Goal: Information Seeking & Learning: Learn about a topic

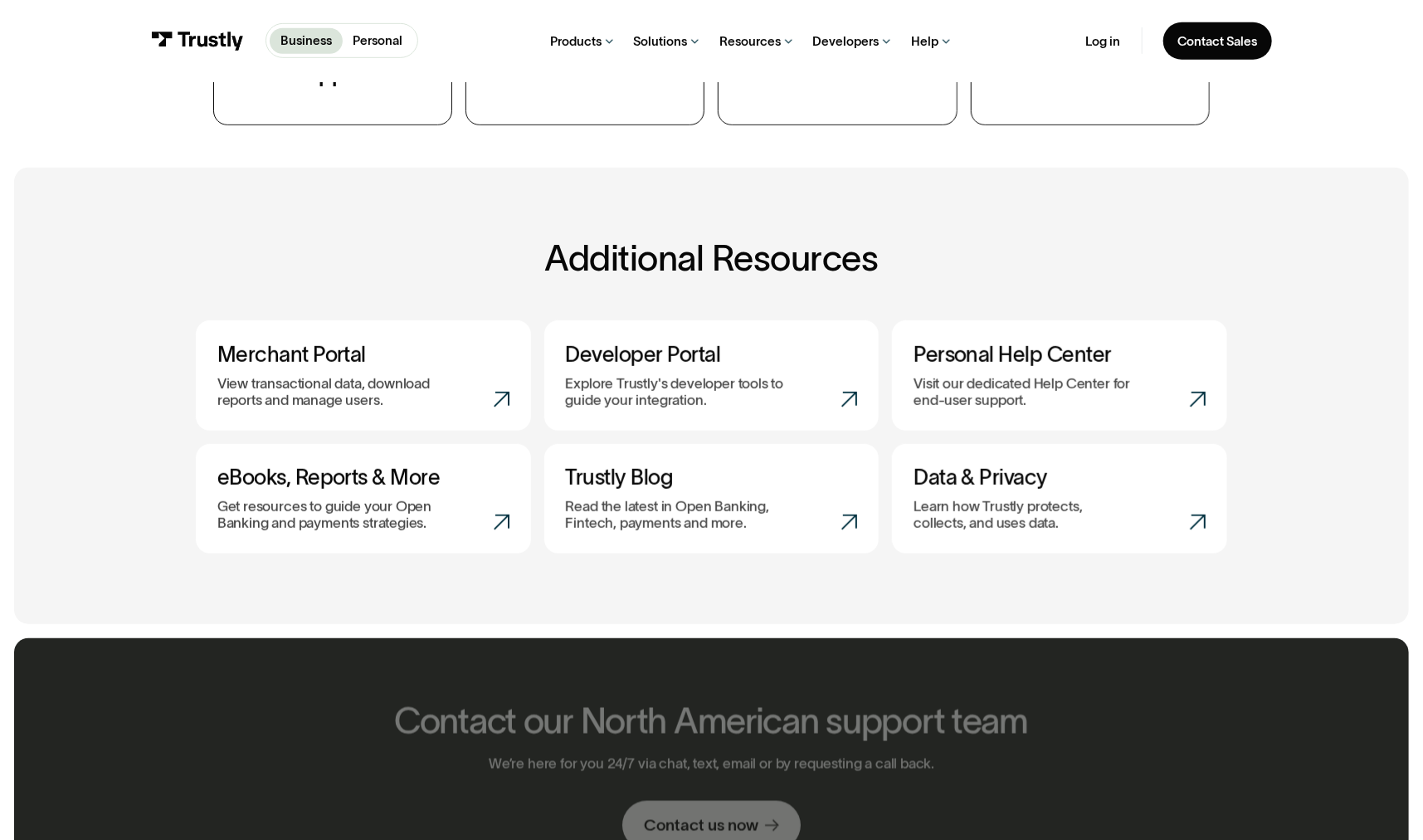
scroll to position [332, 0]
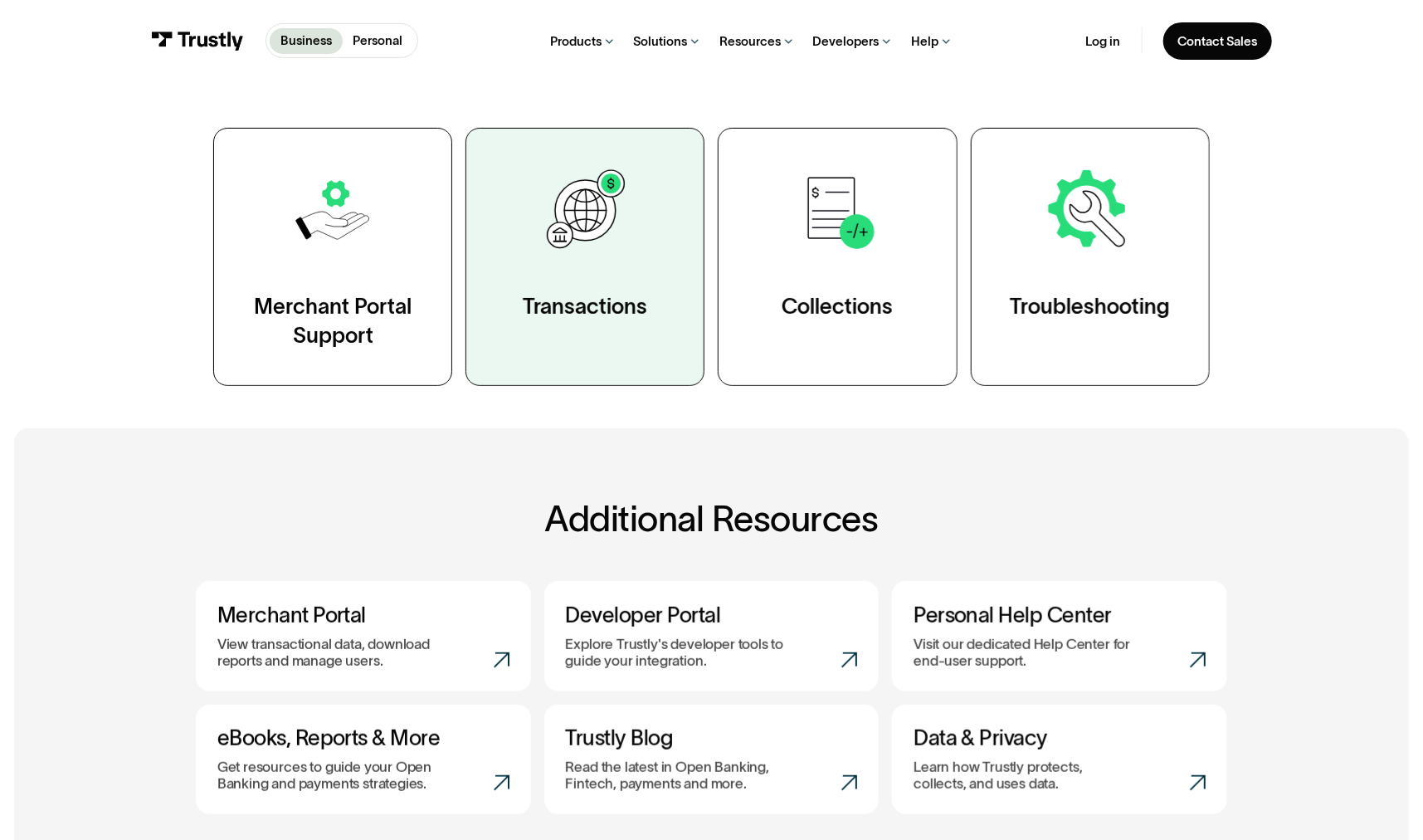
click at [608, 332] on link "Transactions" at bounding box center [586, 256] width 239 height 258
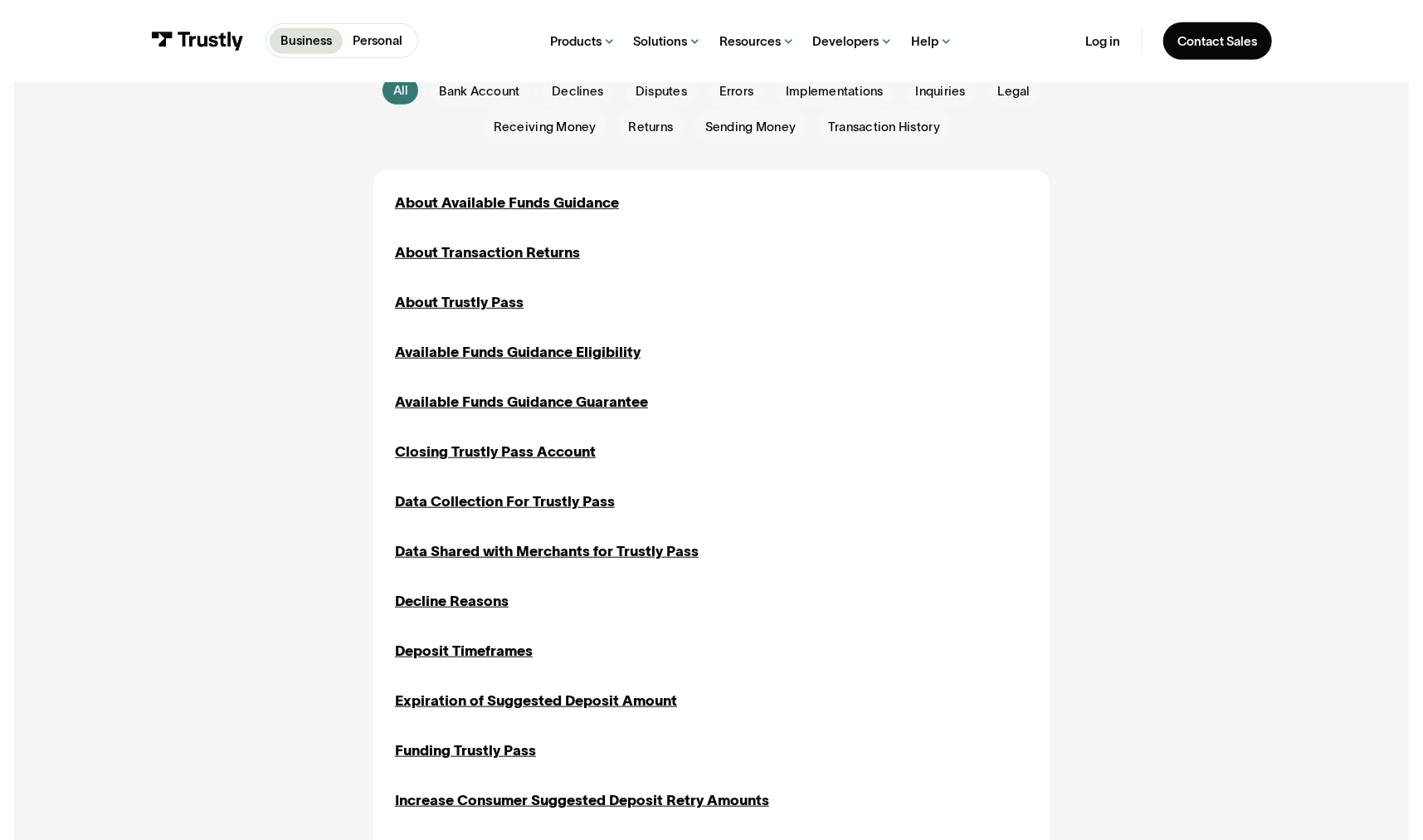
scroll to position [415, 0]
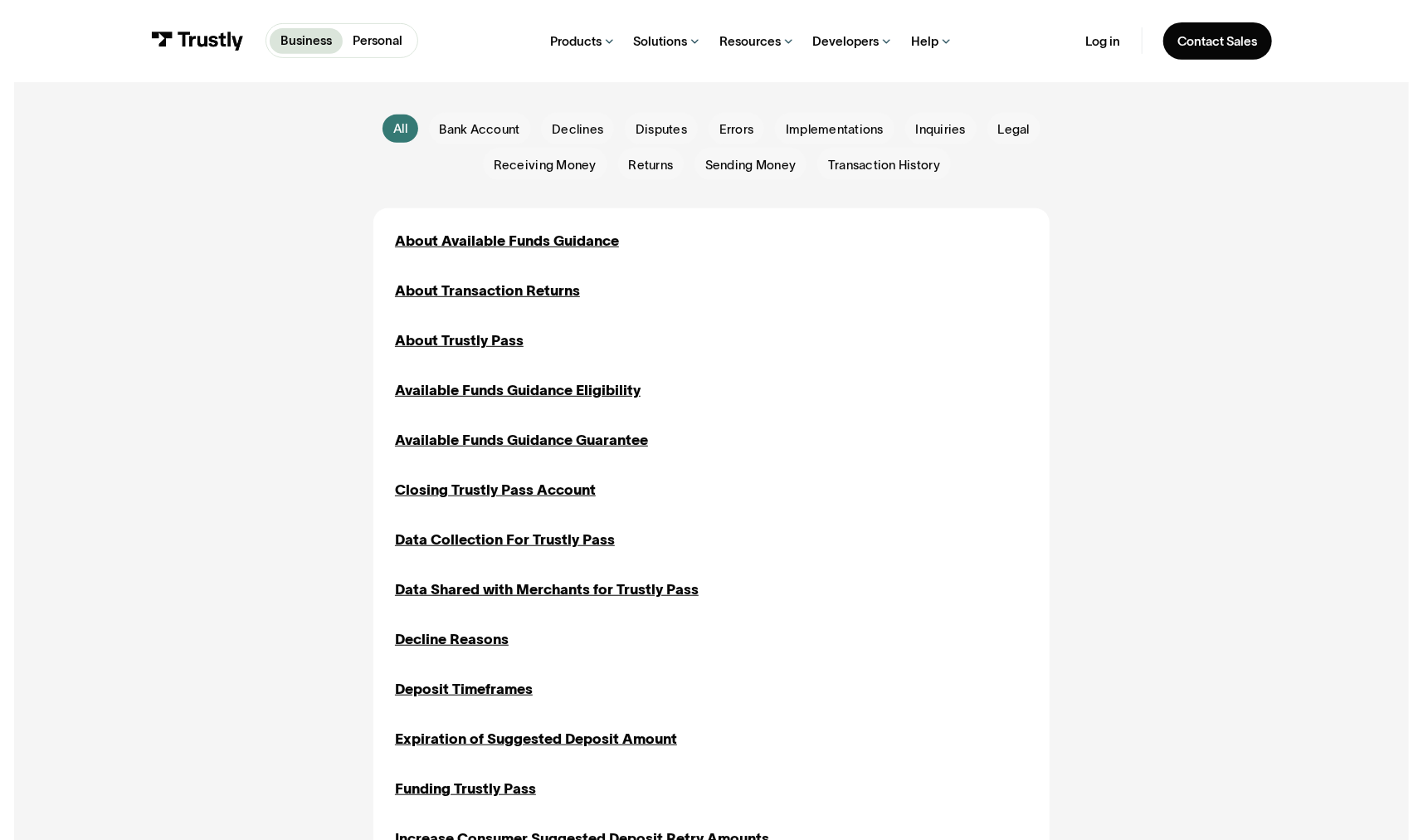
drag, startPoint x: 498, startPoint y: 113, endPoint x: 498, endPoint y: 122, distance: 9.0
click at [498, 114] on div "All All Bank Account Bank Account Declines Declines Disputes Disputes Errors Er…" at bounding box center [711, 672] width 1324 height 1234
click at [497, 129] on span "Bank Account" at bounding box center [479, 129] width 81 height 18
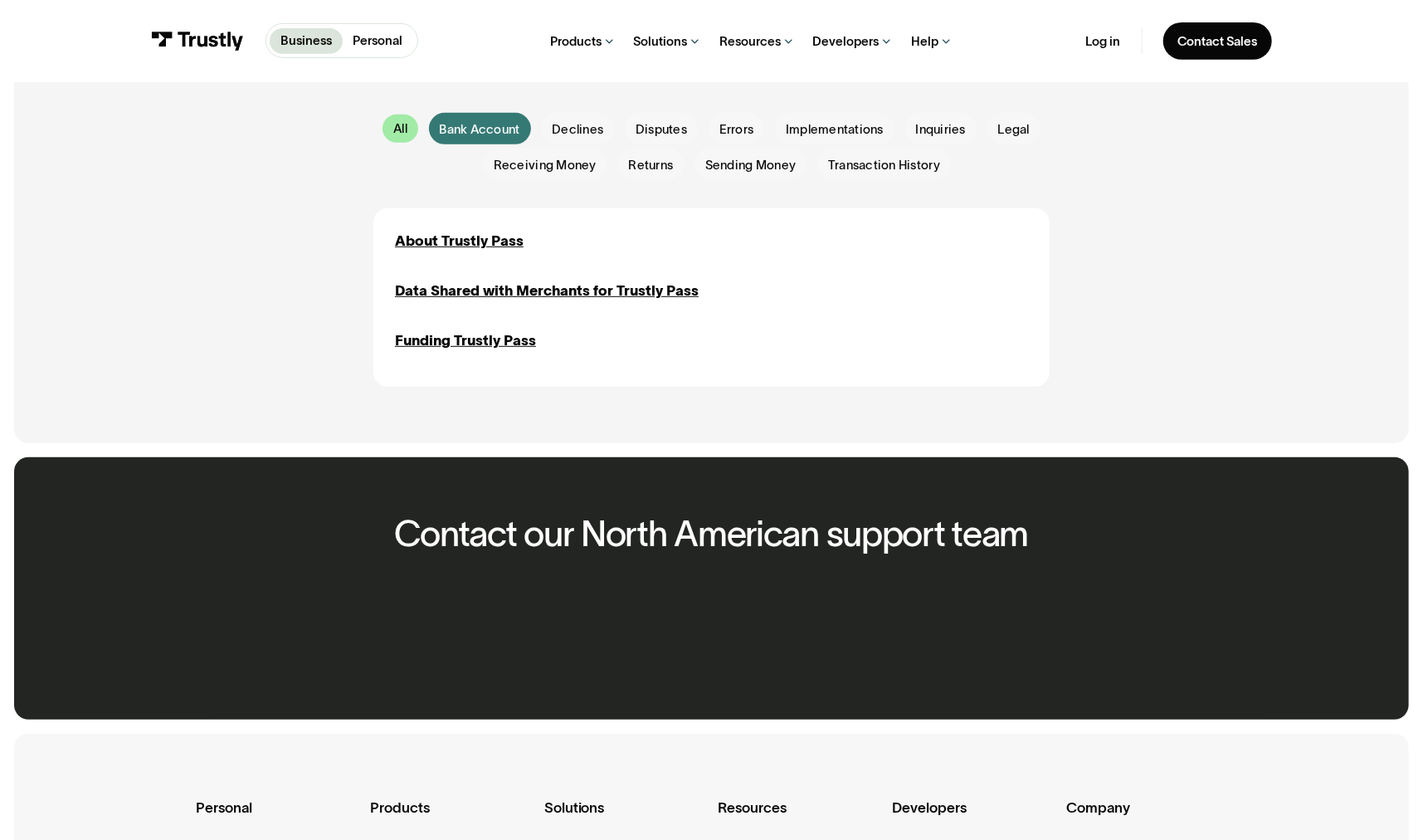
click at [393, 134] on div "All" at bounding box center [400, 128] width 15 height 18
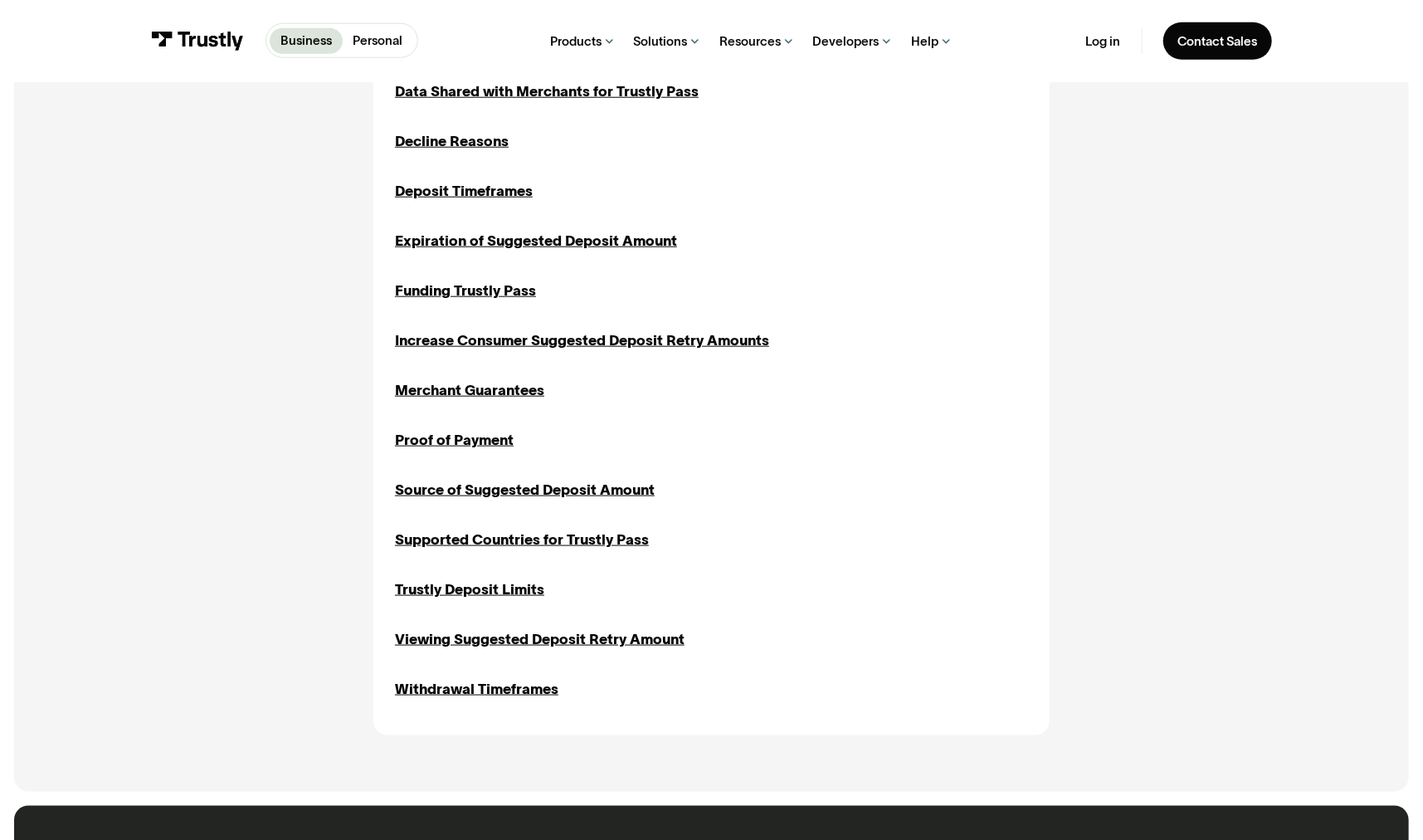
scroll to position [996, 0]
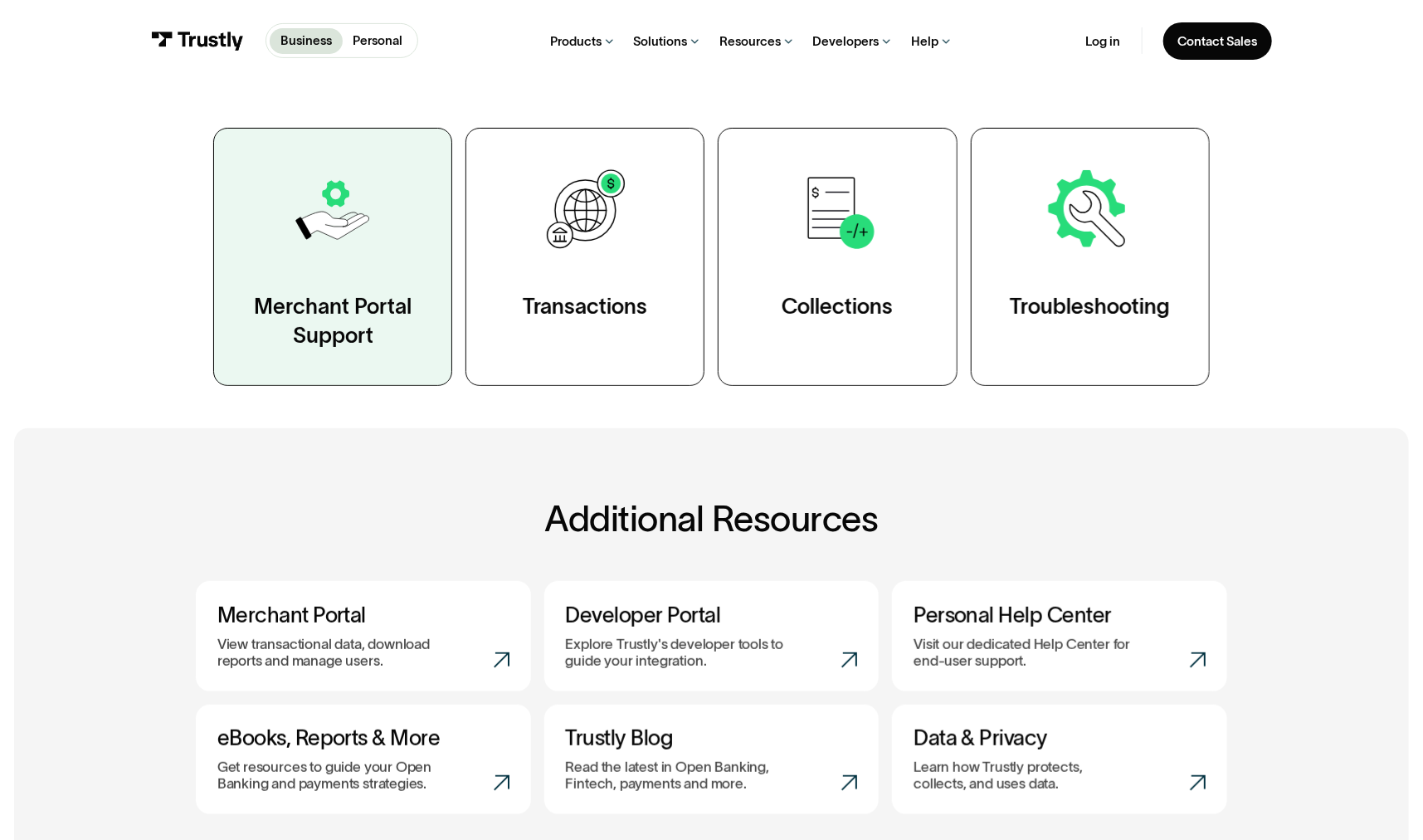
click at [419, 331] on link "Merchant Portal Support" at bounding box center [333, 256] width 239 height 258
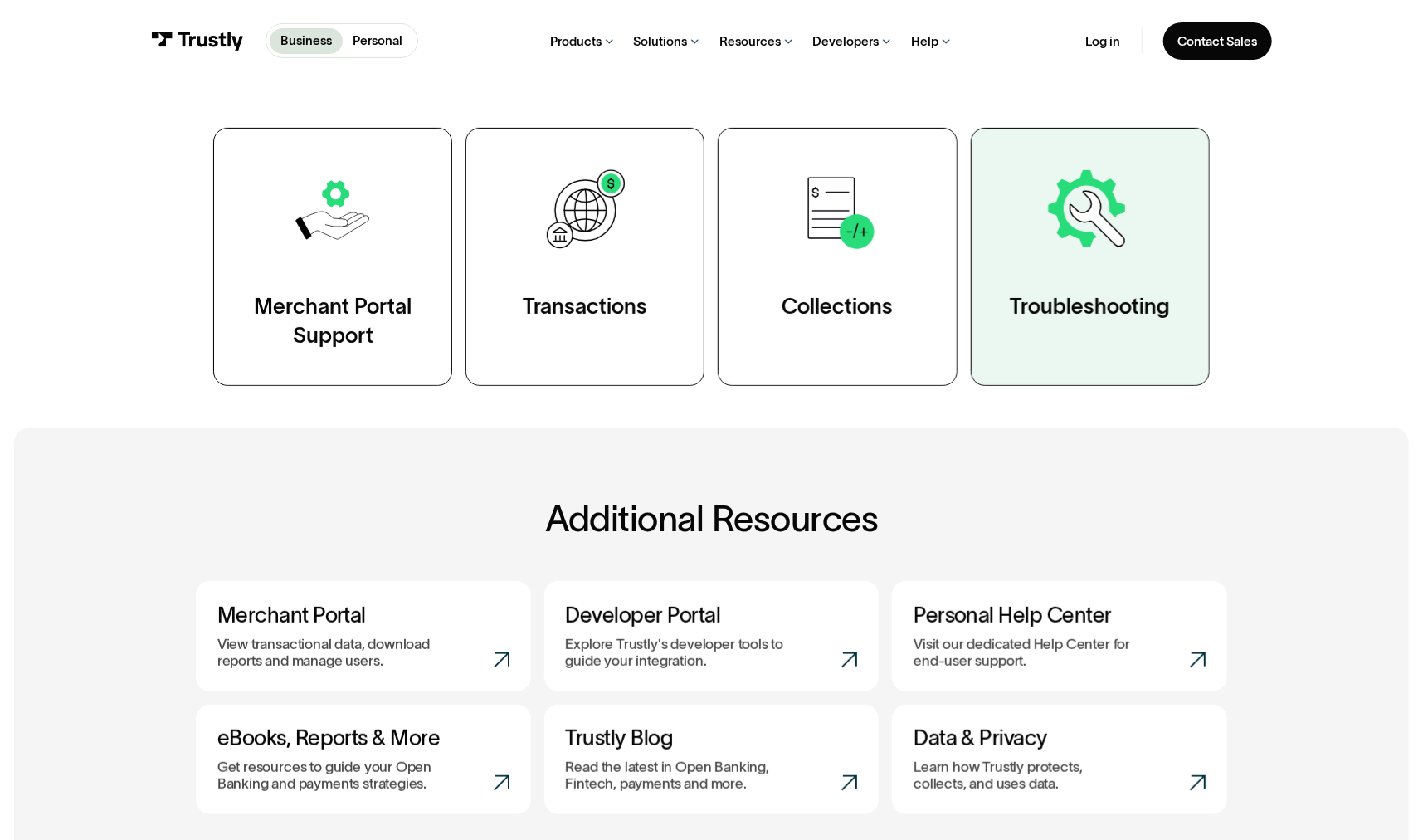
click at [1033, 252] on link "Troubleshooting" at bounding box center [1090, 256] width 239 height 258
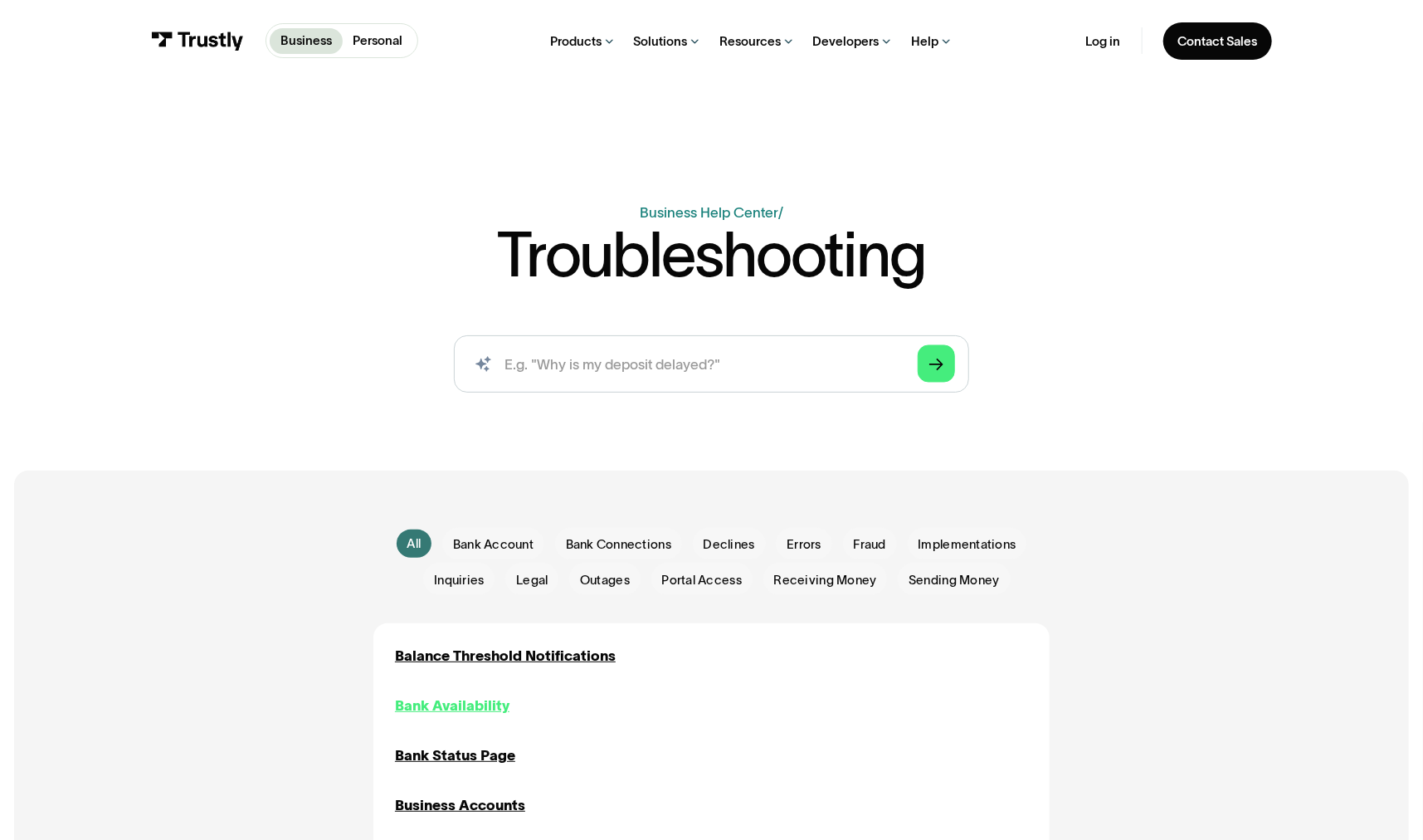
click at [435, 709] on div "Bank Availability" at bounding box center [452, 705] width 115 height 21
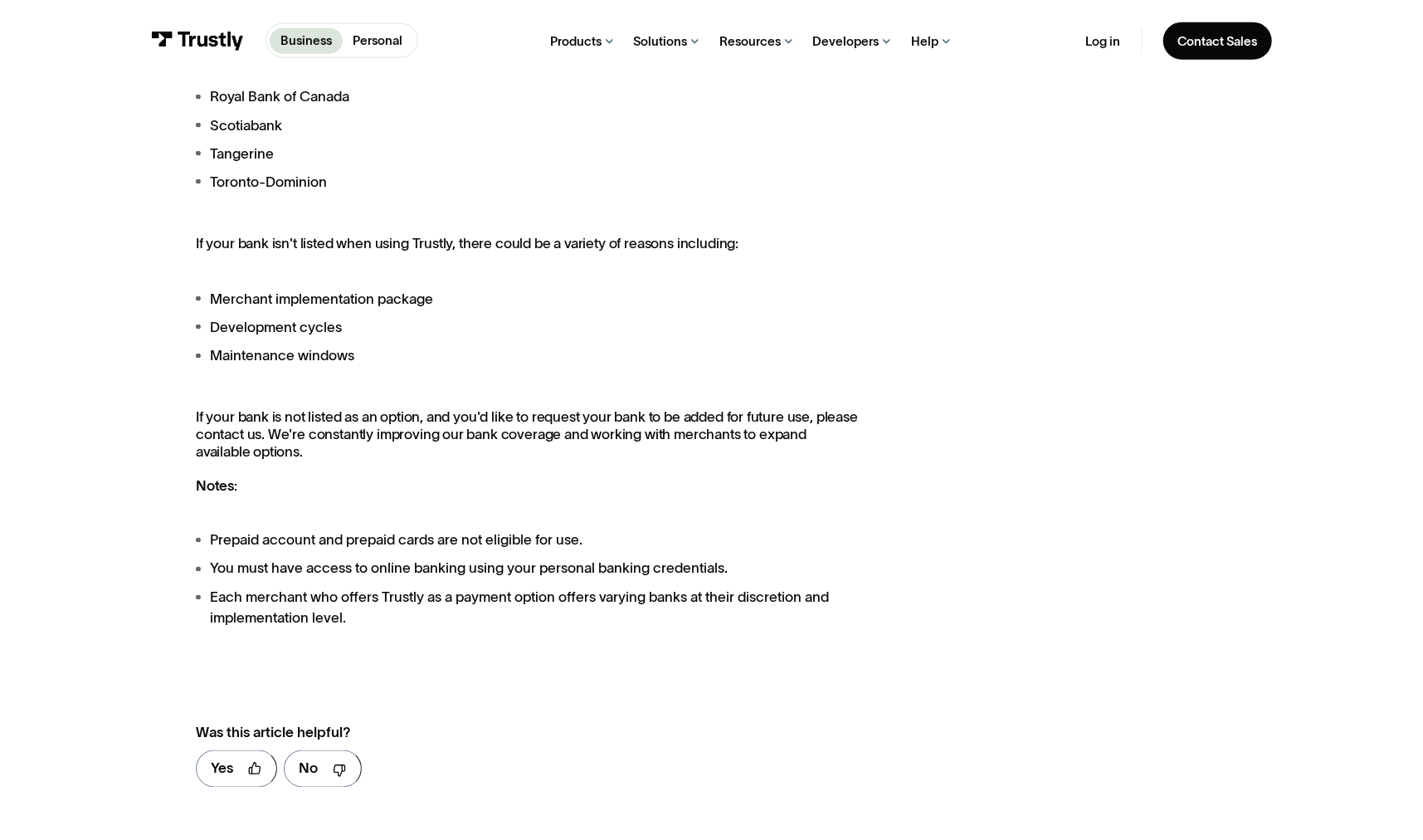
scroll to position [1411, 0]
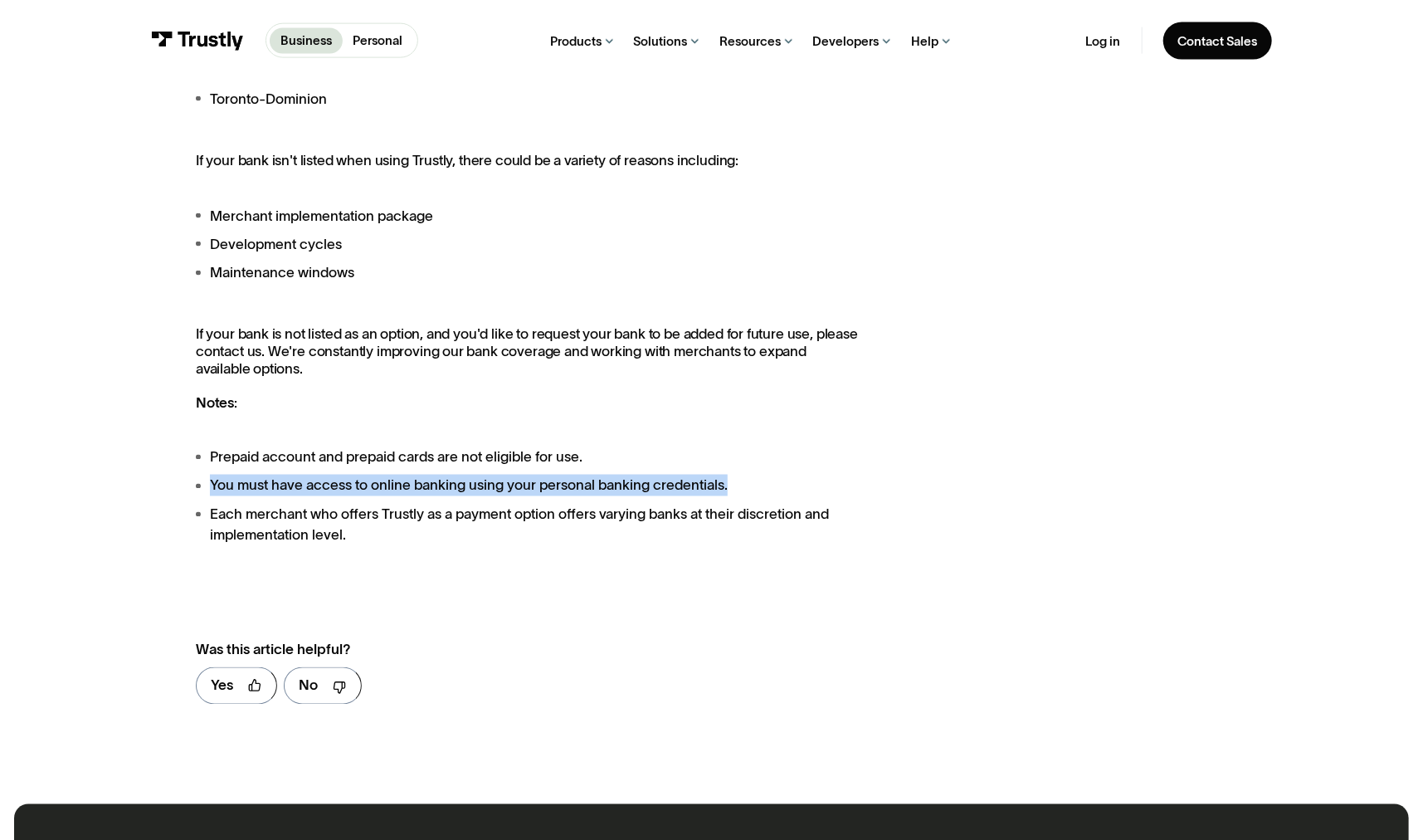
drag, startPoint x: 744, startPoint y: 478, endPoint x: 248, endPoint y: 511, distance: 497.1
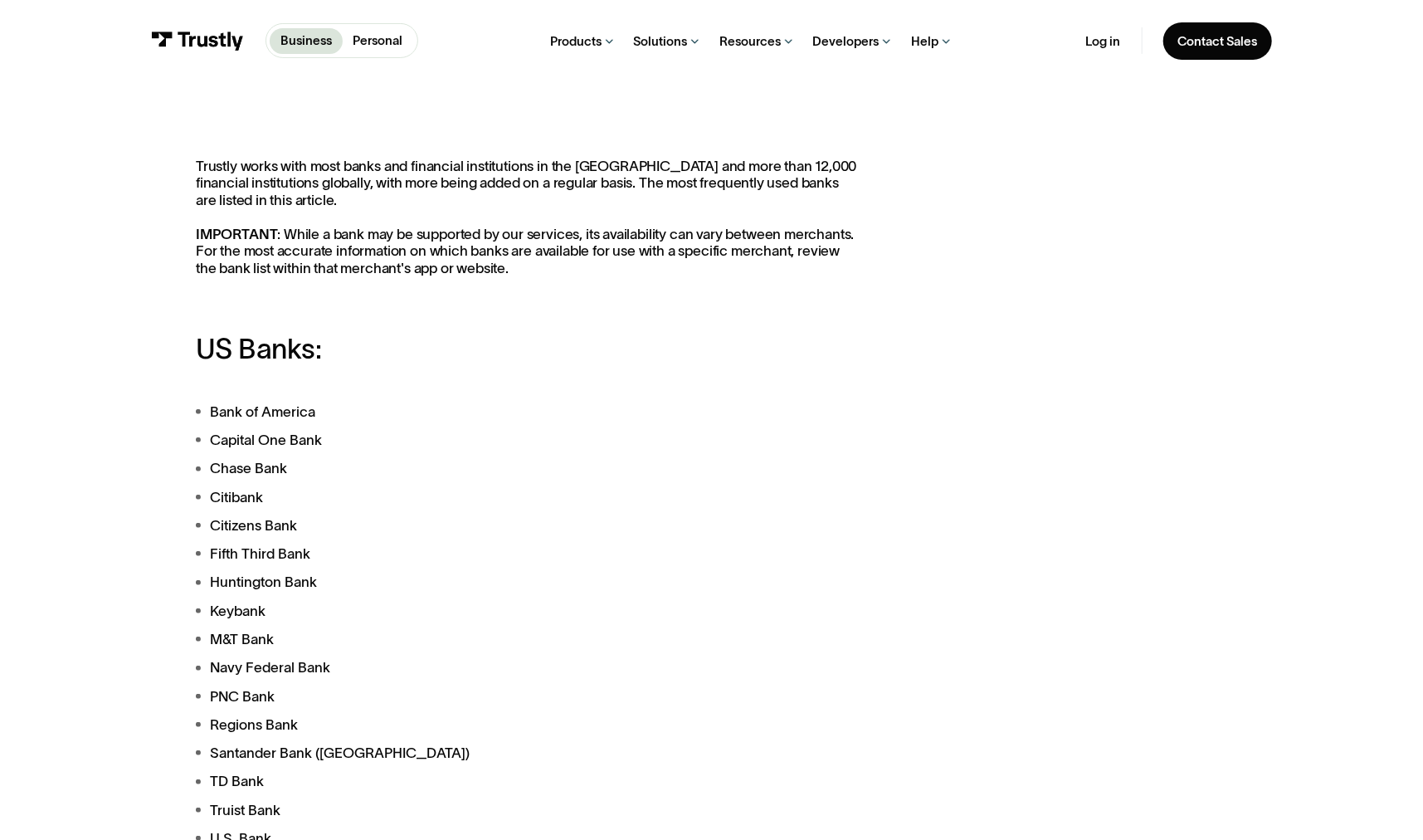
scroll to position [0, 0]
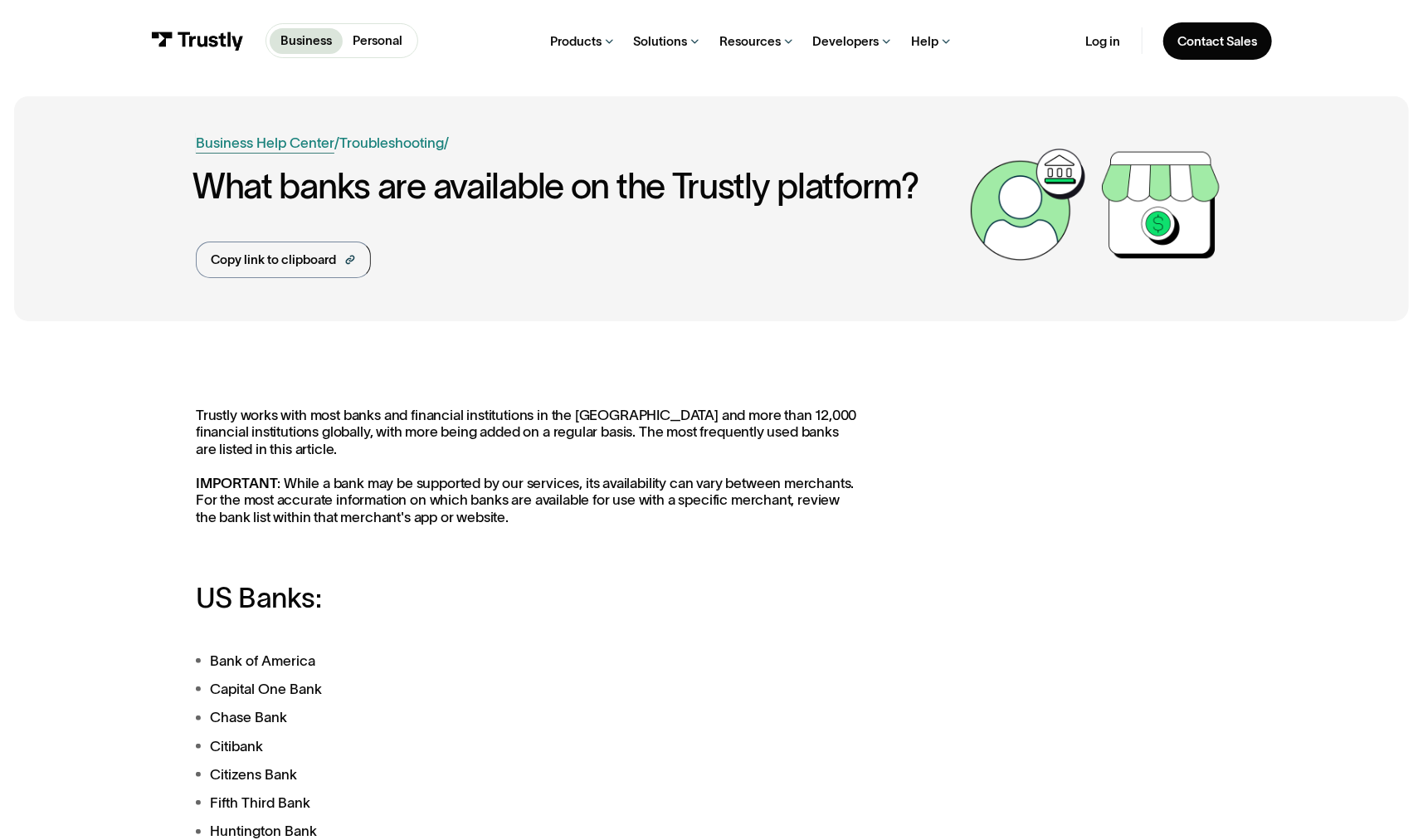
drag, startPoint x: 267, startPoint y: 154, endPoint x: 274, endPoint y: 144, distance: 12.2
click at [268, 151] on div "Business Help Center Personal Help Center / Personal Business Troubleshooting P…" at bounding box center [579, 205] width 766 height 147
click at [278, 139] on link "Business Help Center" at bounding box center [265, 143] width 139 height 21
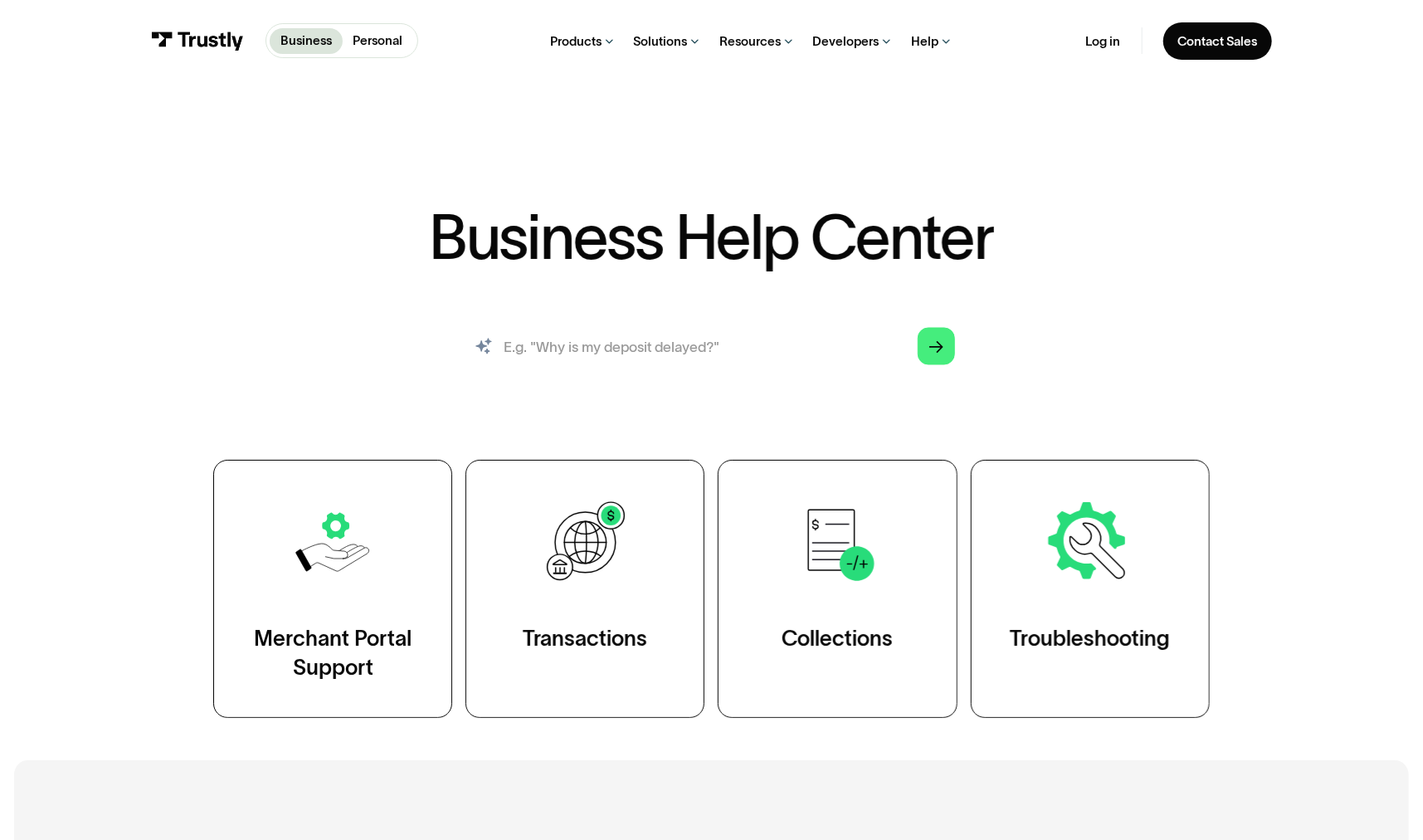
click at [624, 357] on input "search" at bounding box center [712, 346] width 516 height 57
type input "stifel"
drag, startPoint x: 931, startPoint y: 357, endPoint x: 917, endPoint y: 363, distance: 15.2
click at [931, 353] on div "Arrow Right" at bounding box center [937, 345] width 15 height 15
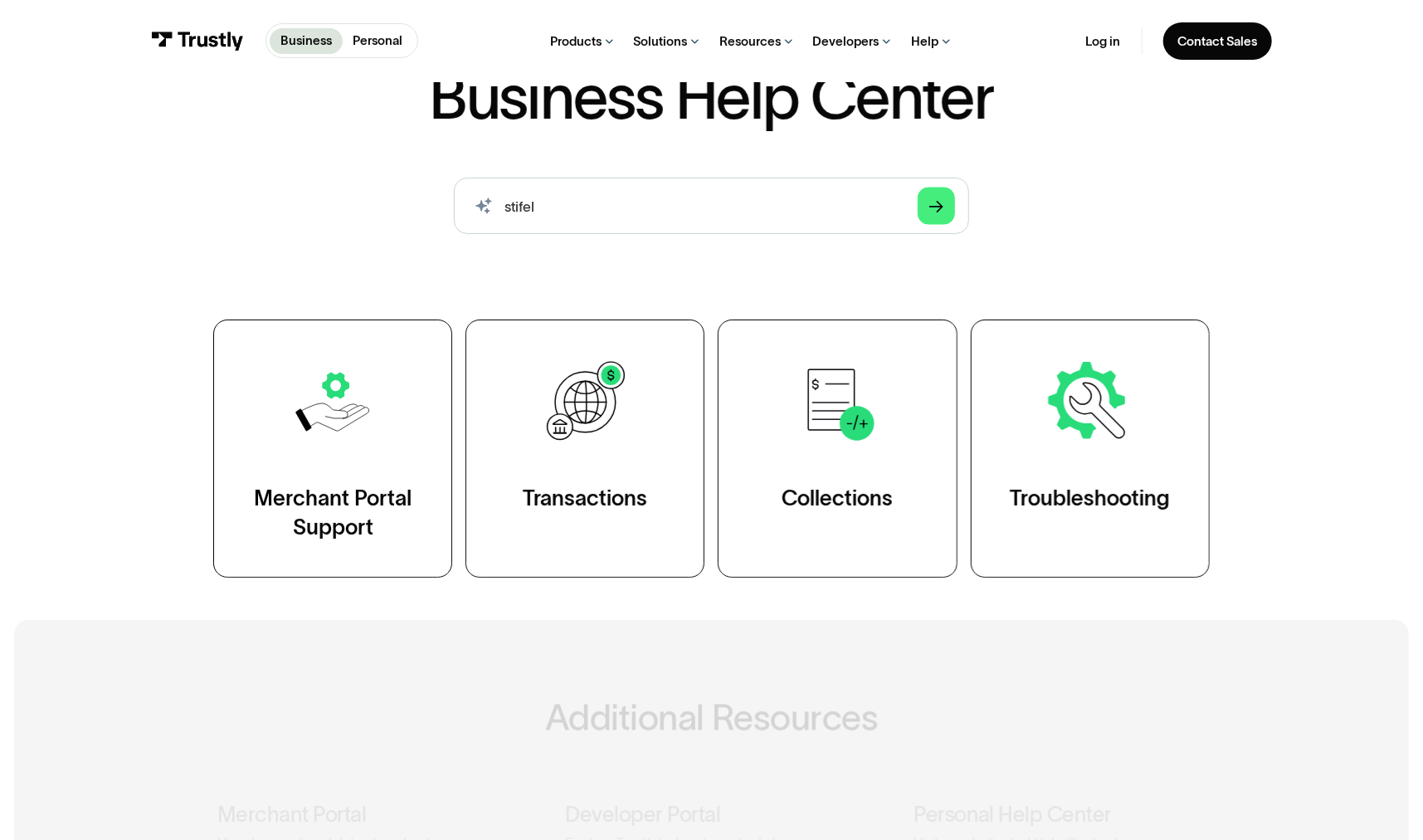
scroll to position [332, 0]
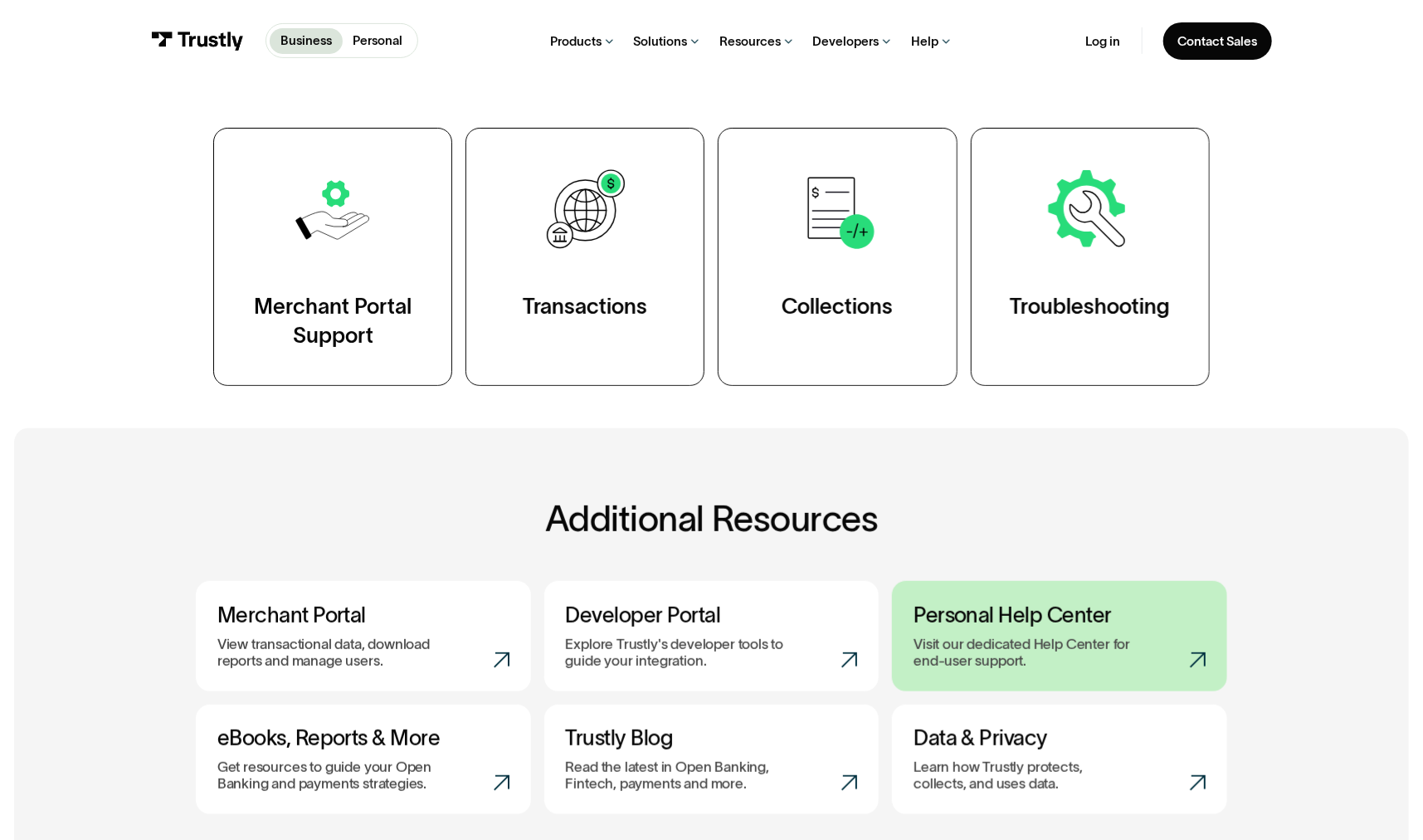
click at [948, 682] on link "Personal Help Center Visit our dedicated Help Center for end-user support." at bounding box center [1059, 635] width 336 height 110
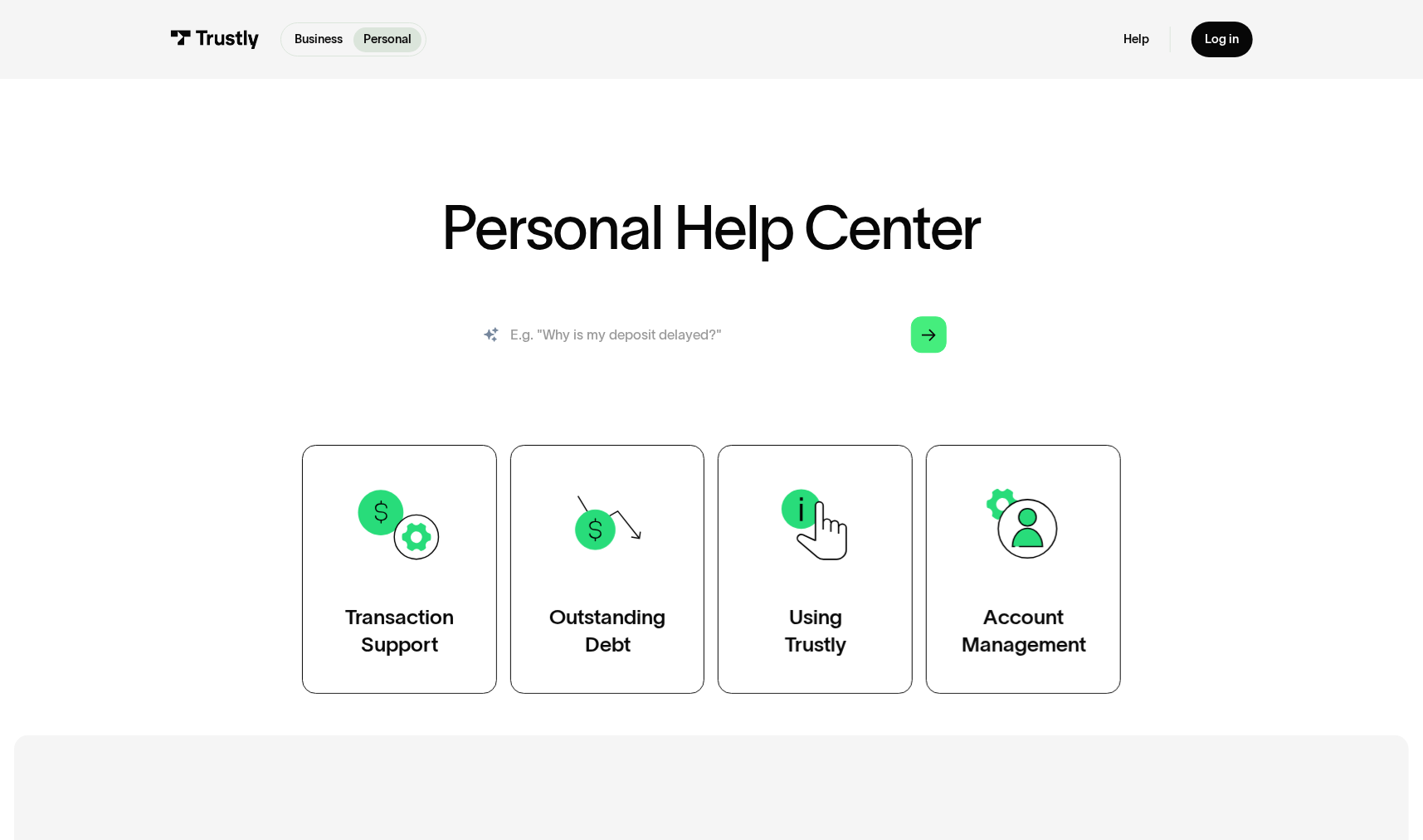
click at [529, 316] on input "search" at bounding box center [711, 334] width 499 height 54
click at [540, 334] on input "search" at bounding box center [711, 334] width 499 height 54
type input "stifel"
click at [940, 335] on link "Arrow Right" at bounding box center [929, 333] width 36 height 36
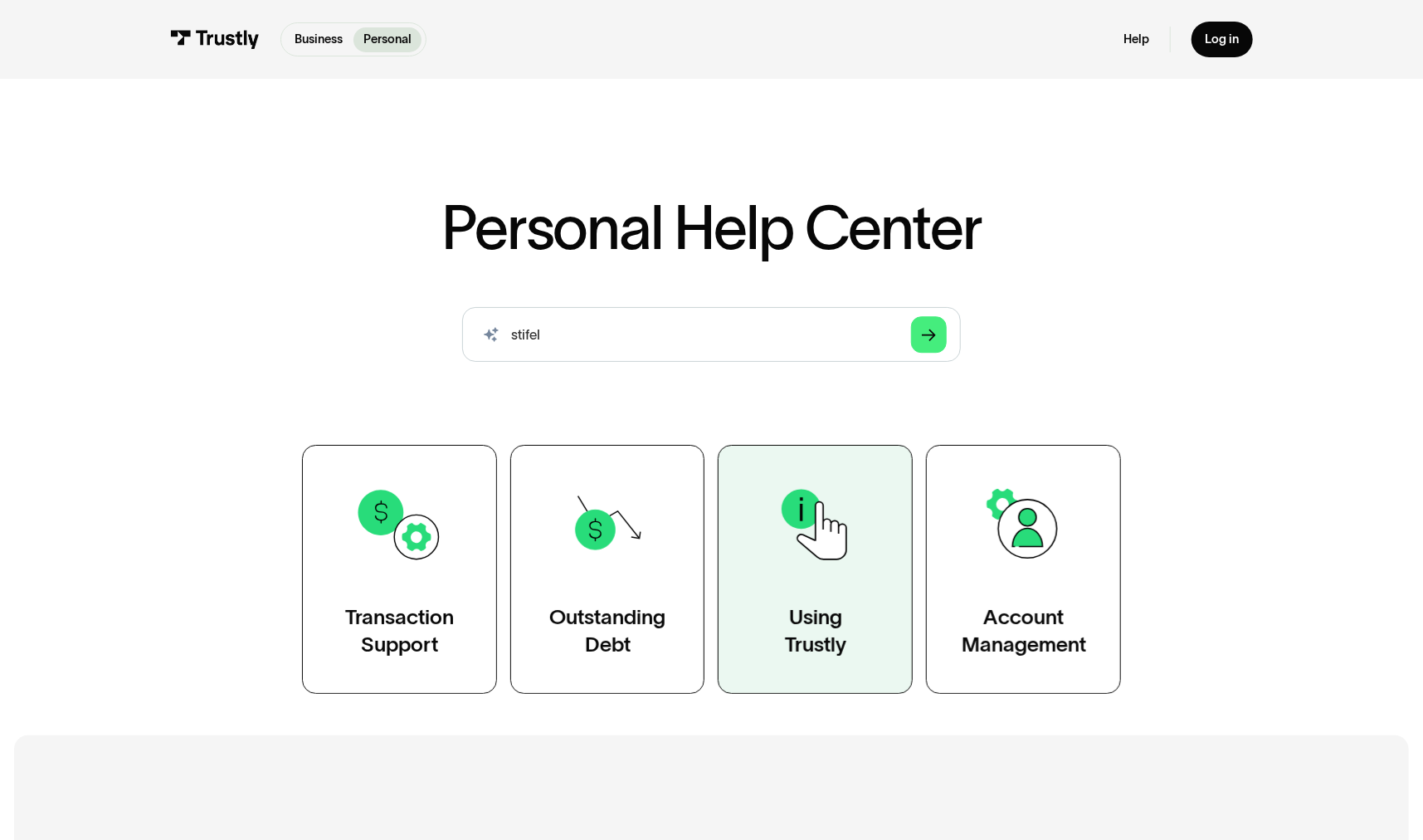
click at [800, 575] on link "Using Trustly" at bounding box center [815, 569] width 196 height 249
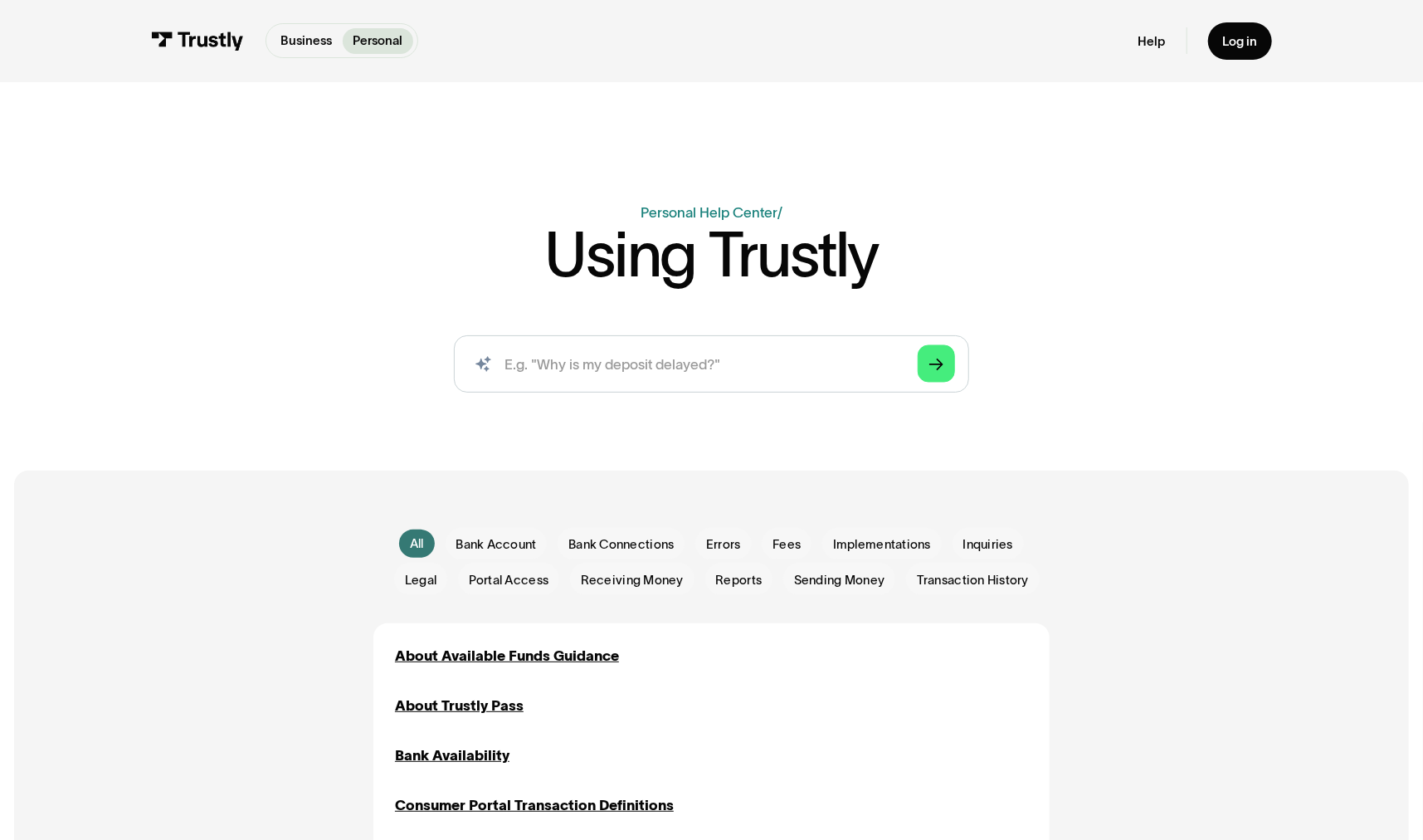
drag, startPoint x: 0, startPoint y: 0, endPoint x: 1140, endPoint y: 674, distance: 1324.3
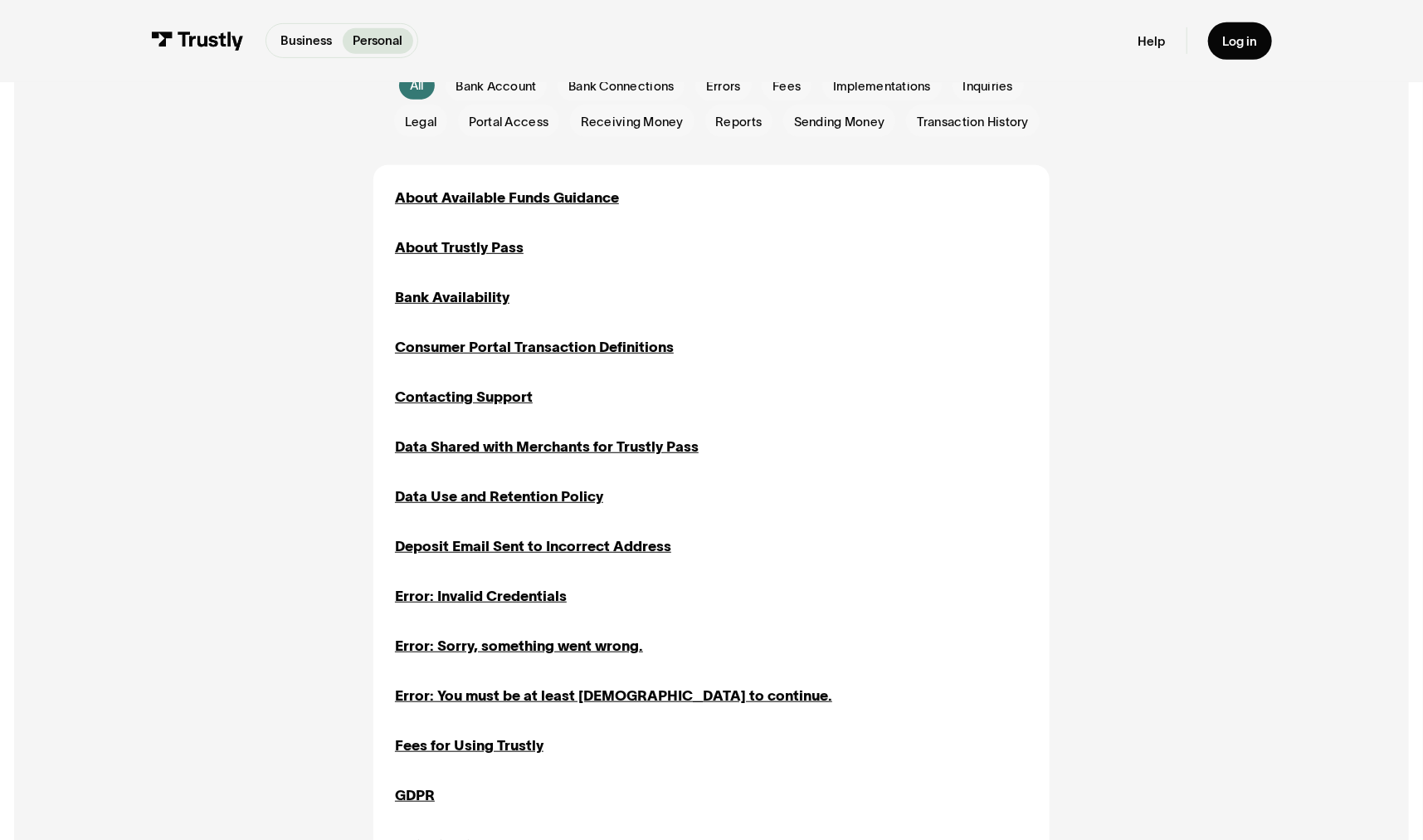
scroll to position [498, 0]
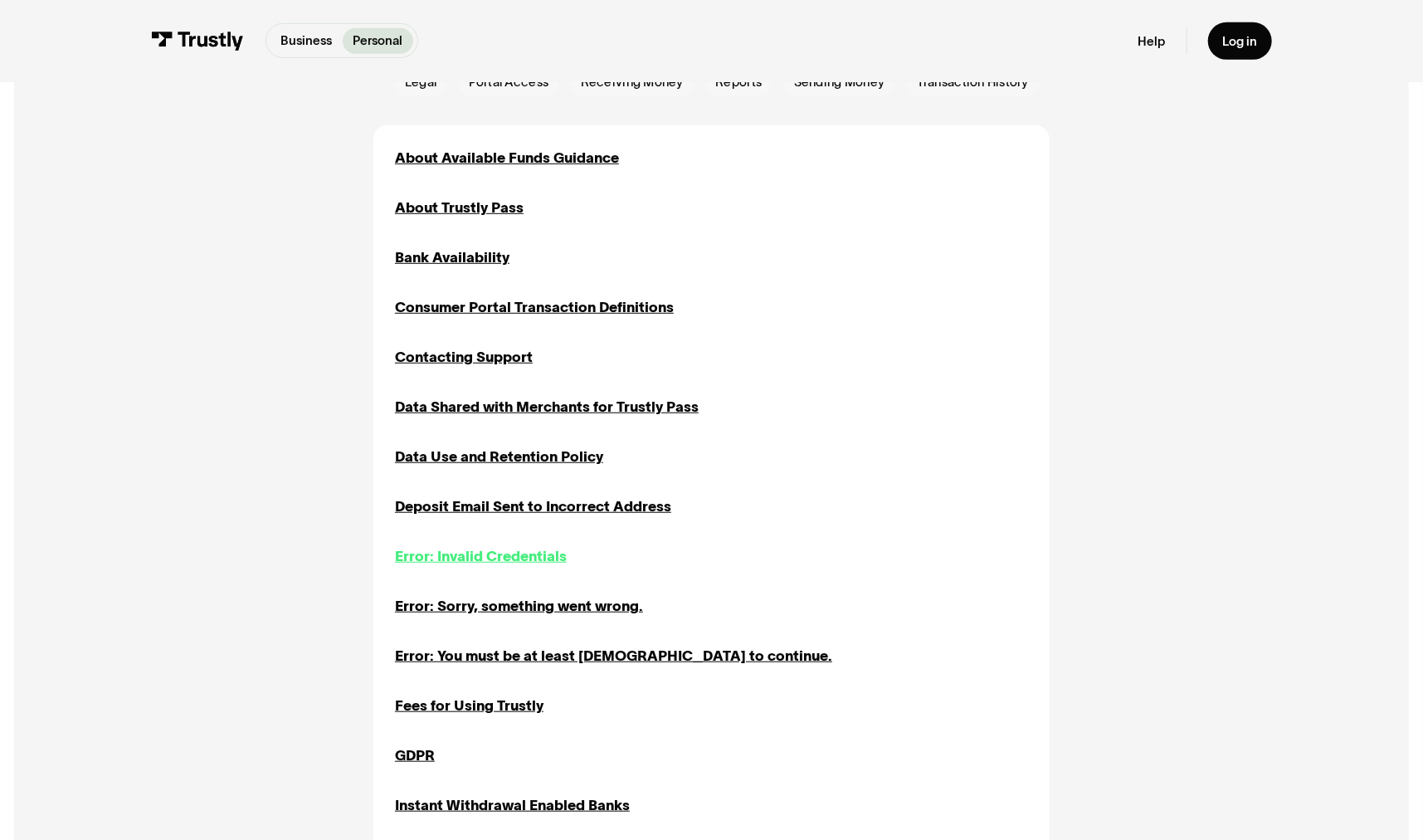
click at [523, 565] on div "Error: Invalid Credentials" at bounding box center [480, 556] width 172 height 21
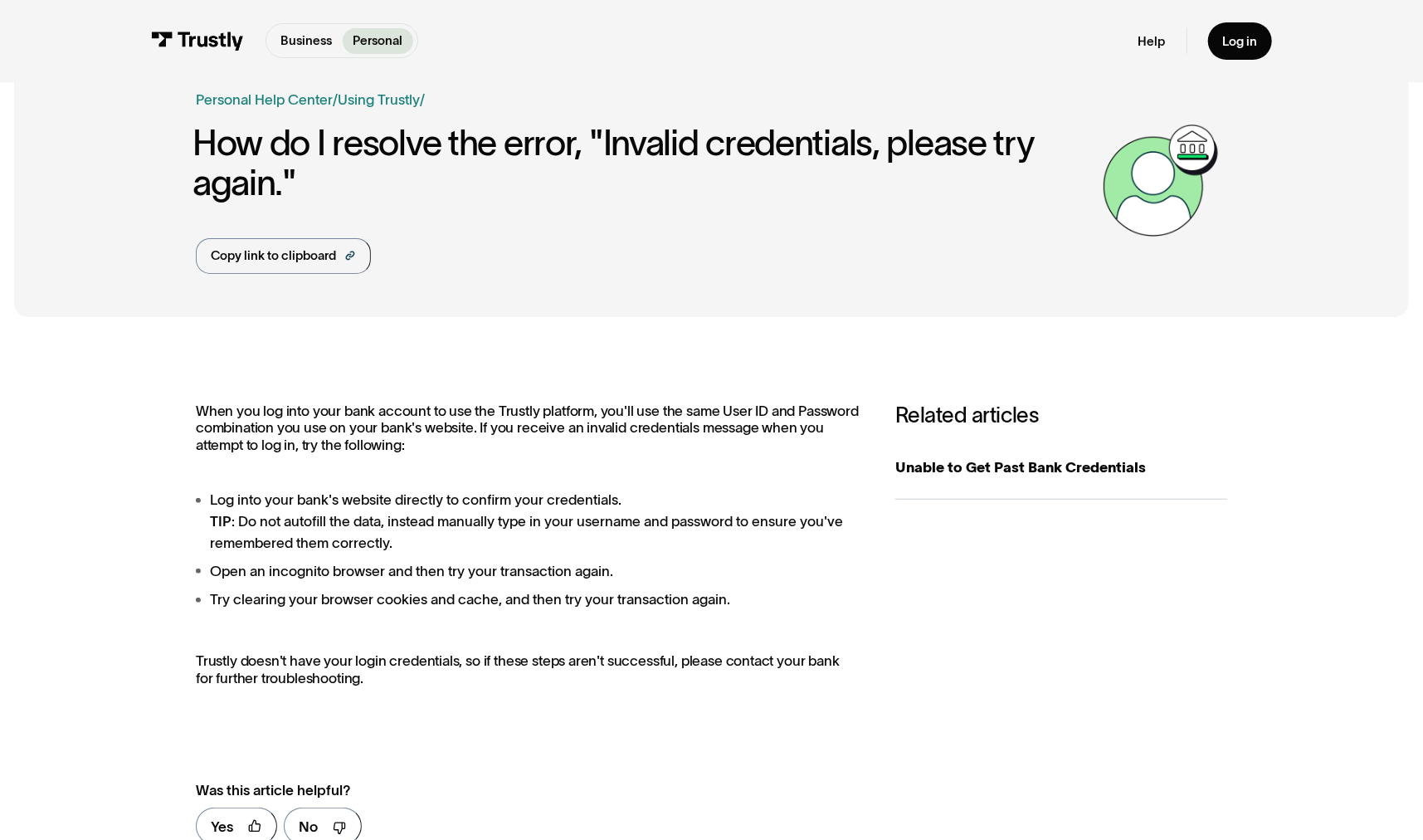
scroll to position [83, 0]
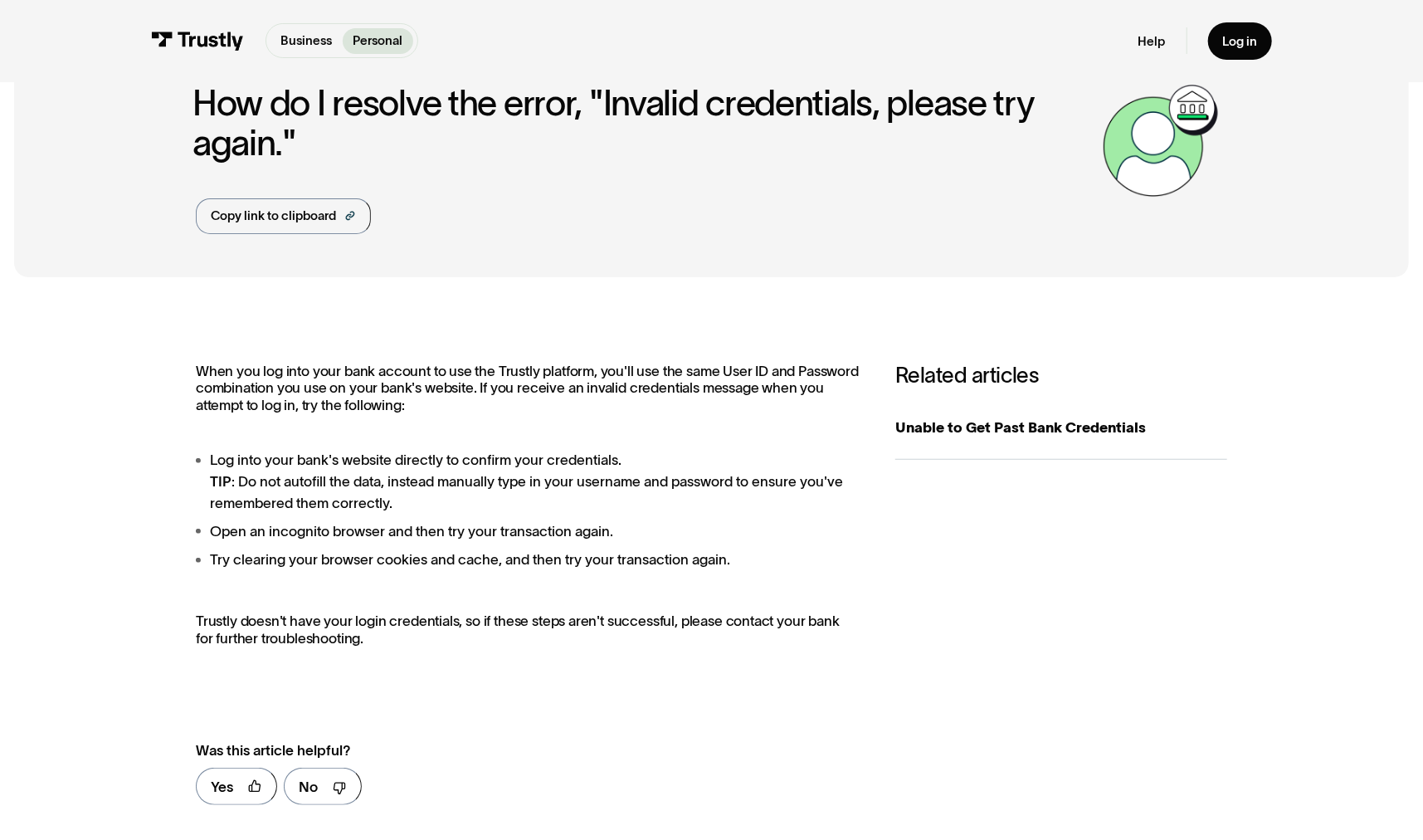
drag, startPoint x: 307, startPoint y: 397, endPoint x: 663, endPoint y: 395, distance: 356.0
click at [663, 395] on p "When you log into your bank account to use the Trustly platform, you'll use the…" at bounding box center [527, 388] width 664 height 52
click at [996, 426] on div "Unable to Get Past Bank Credentials" at bounding box center [1061, 427] width 332 height 21
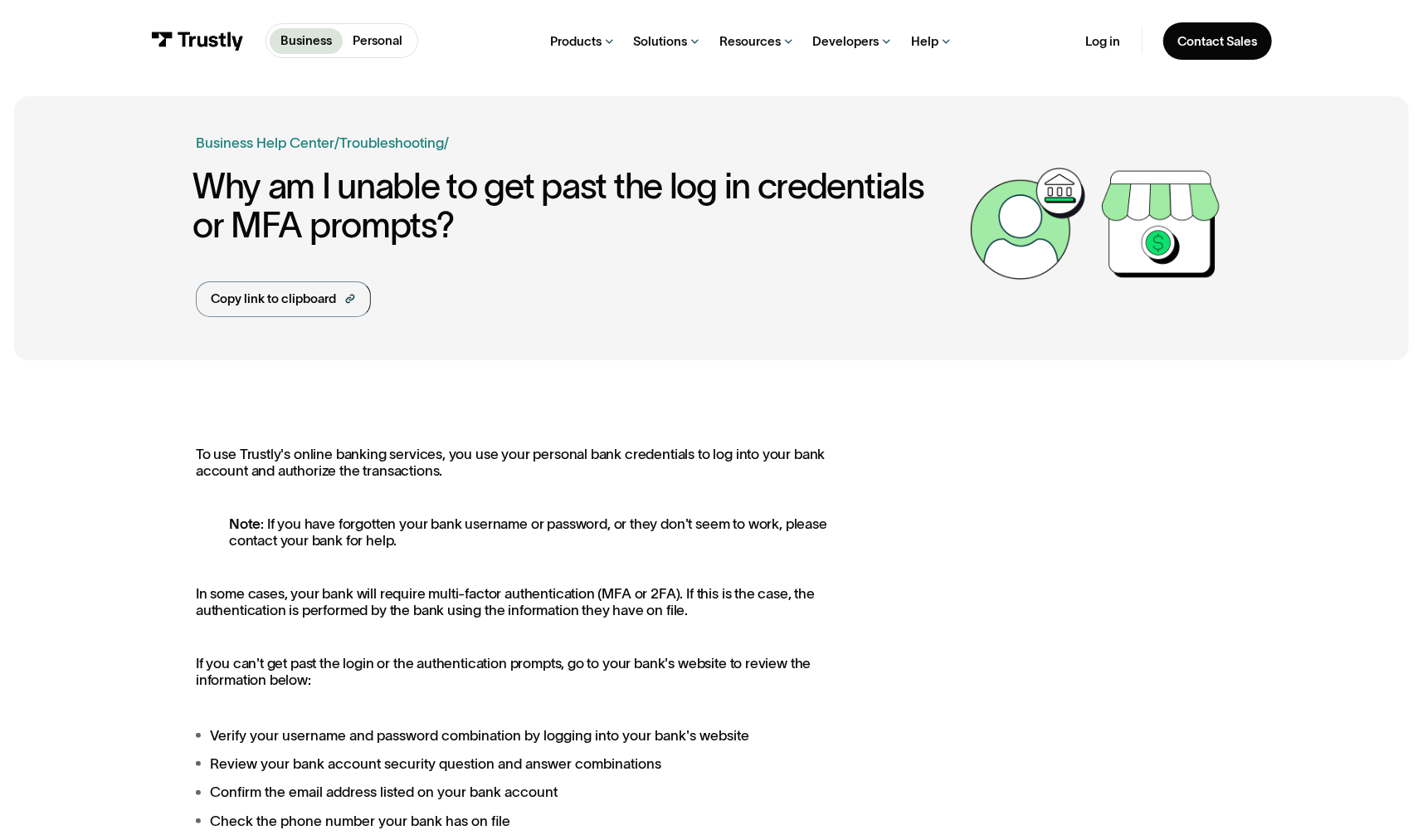
drag, startPoint x: 697, startPoint y: 477, endPoint x: 272, endPoint y: 625, distance: 450.0
click at [272, 625] on div "To use Trustly's online banking services, you use your personal bank credential…" at bounding box center [527, 812] width 664 height 734
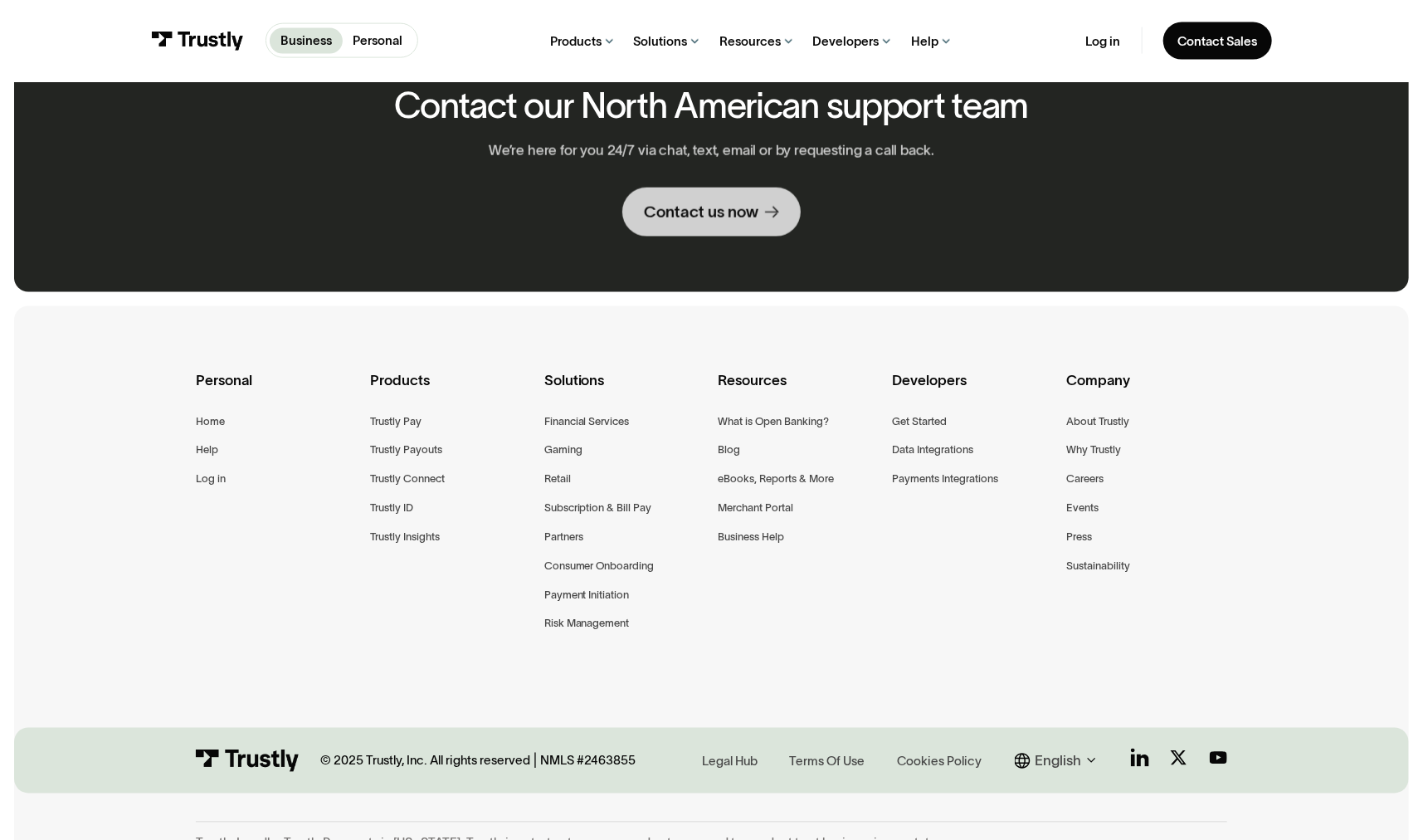
scroll to position [1411, 0]
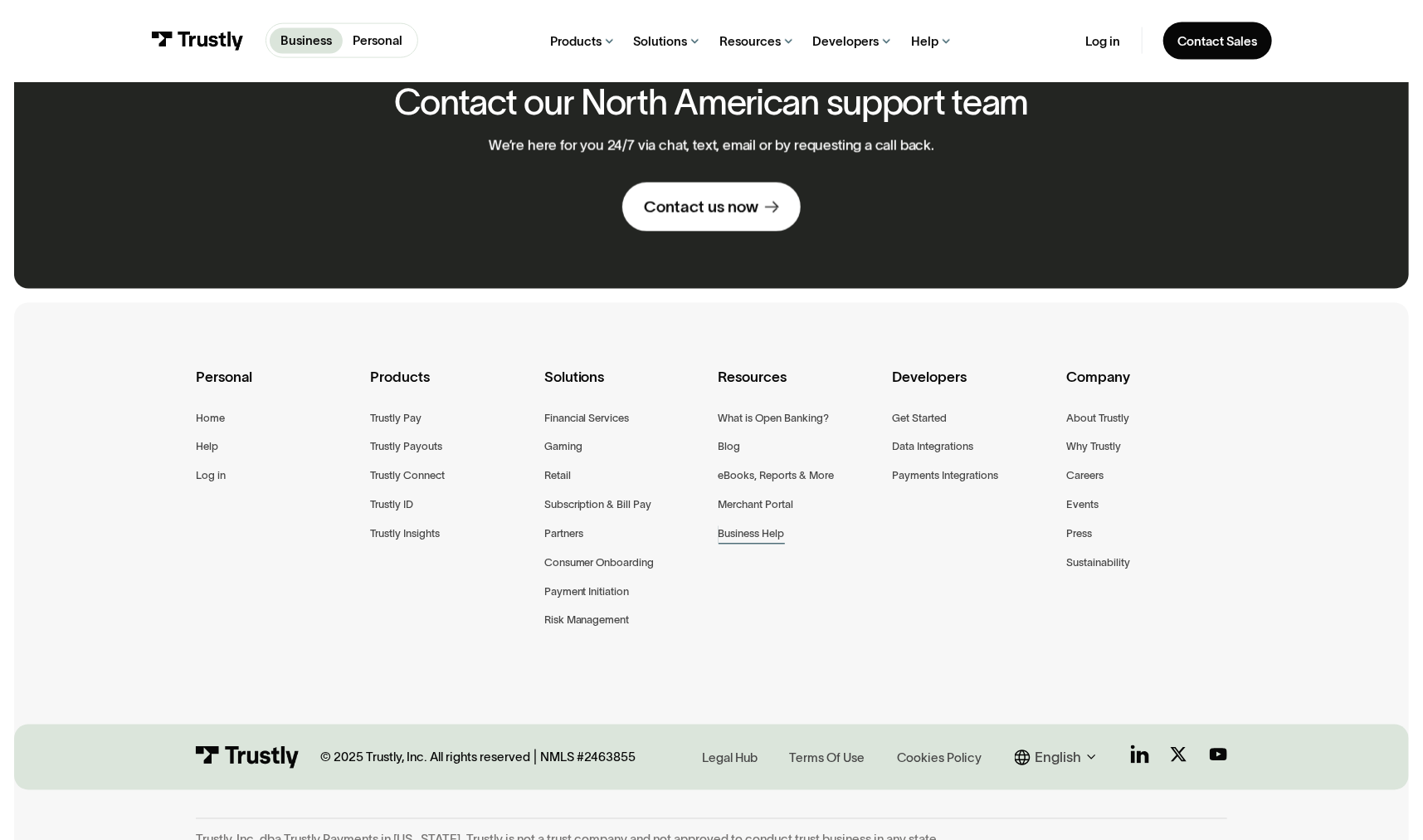
click at [746, 541] on div "Business Help" at bounding box center [752, 534] width 66 height 18
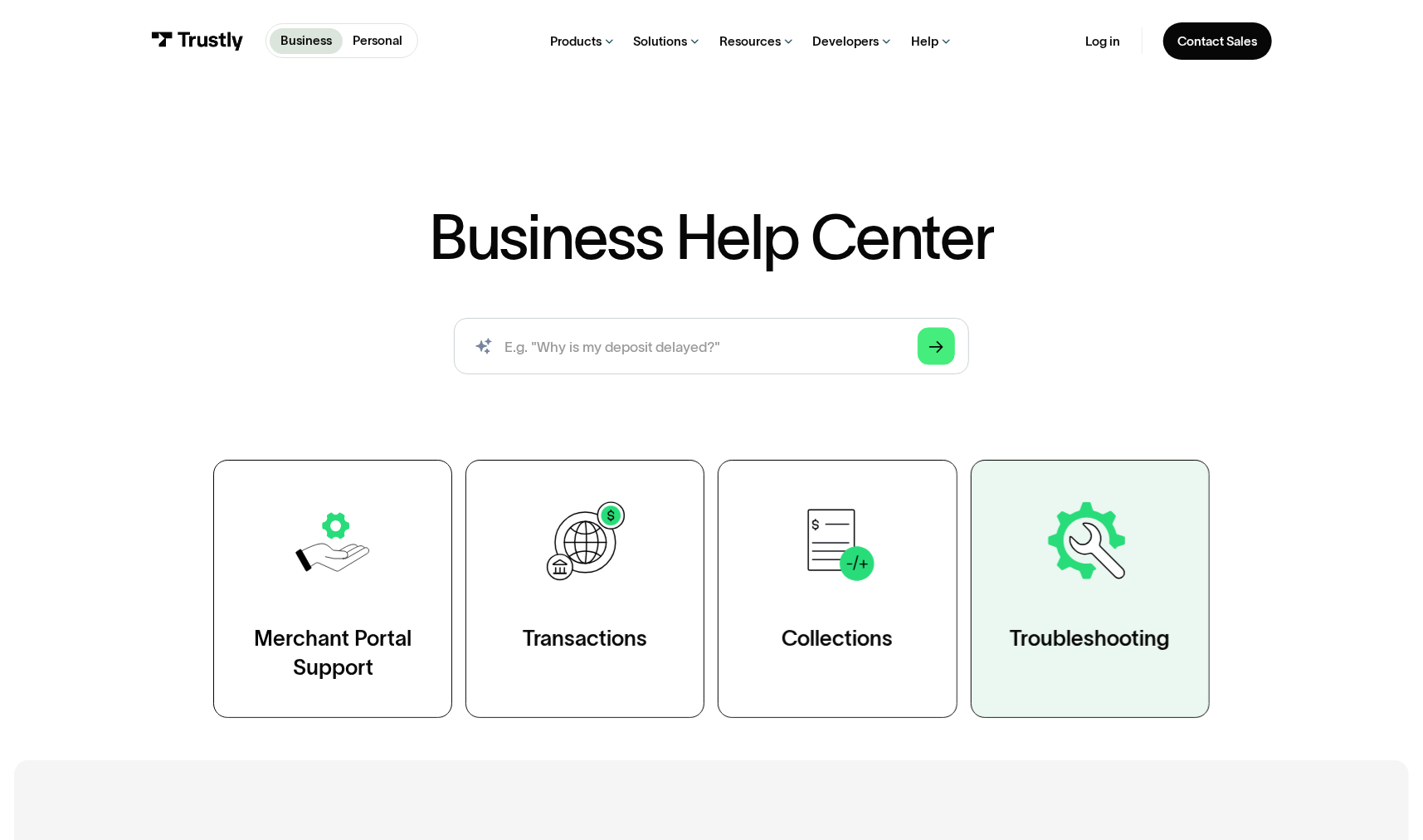
click at [1040, 650] on div "Troubleshooting" at bounding box center [1090, 638] width 160 height 28
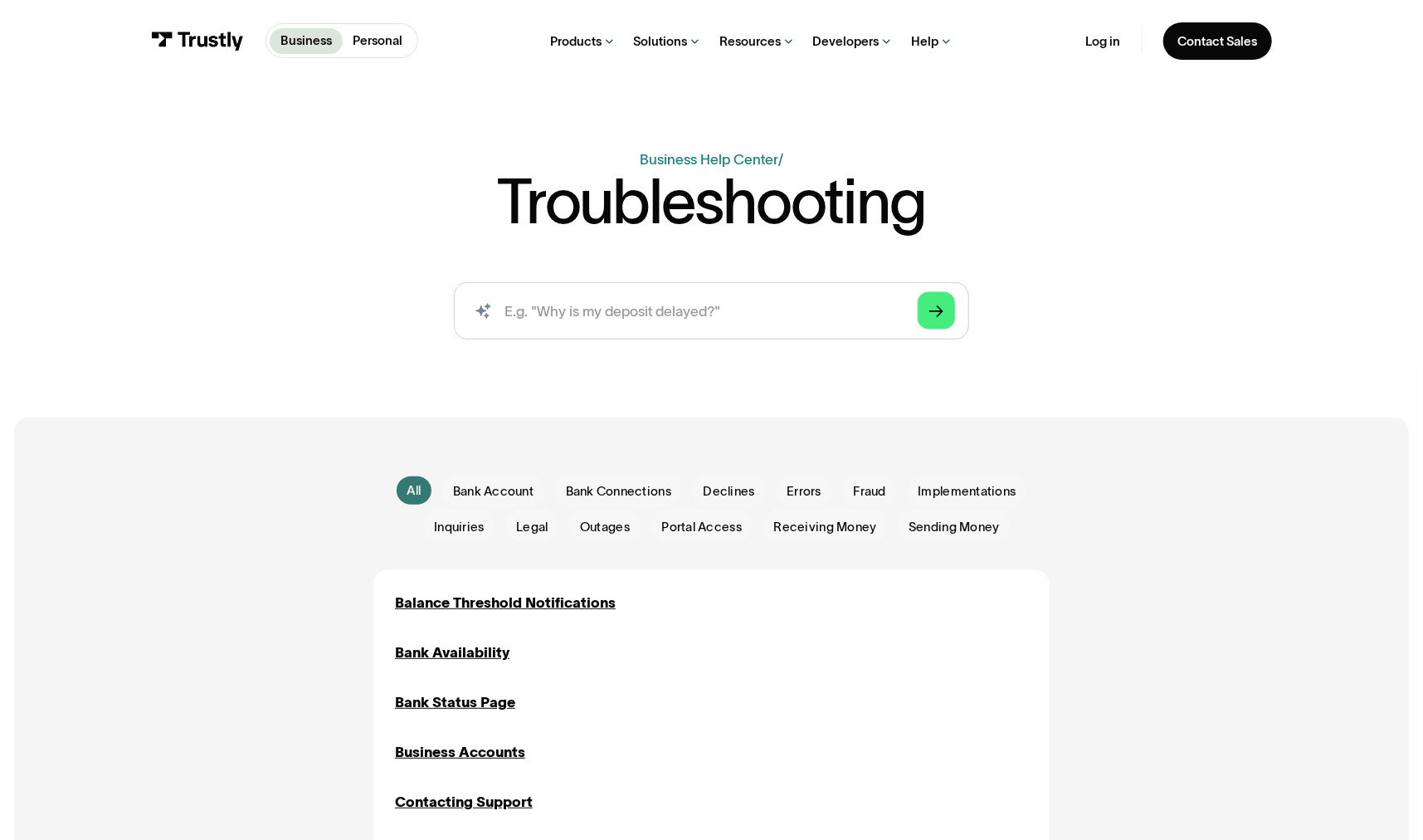
scroll to position [83, 0]
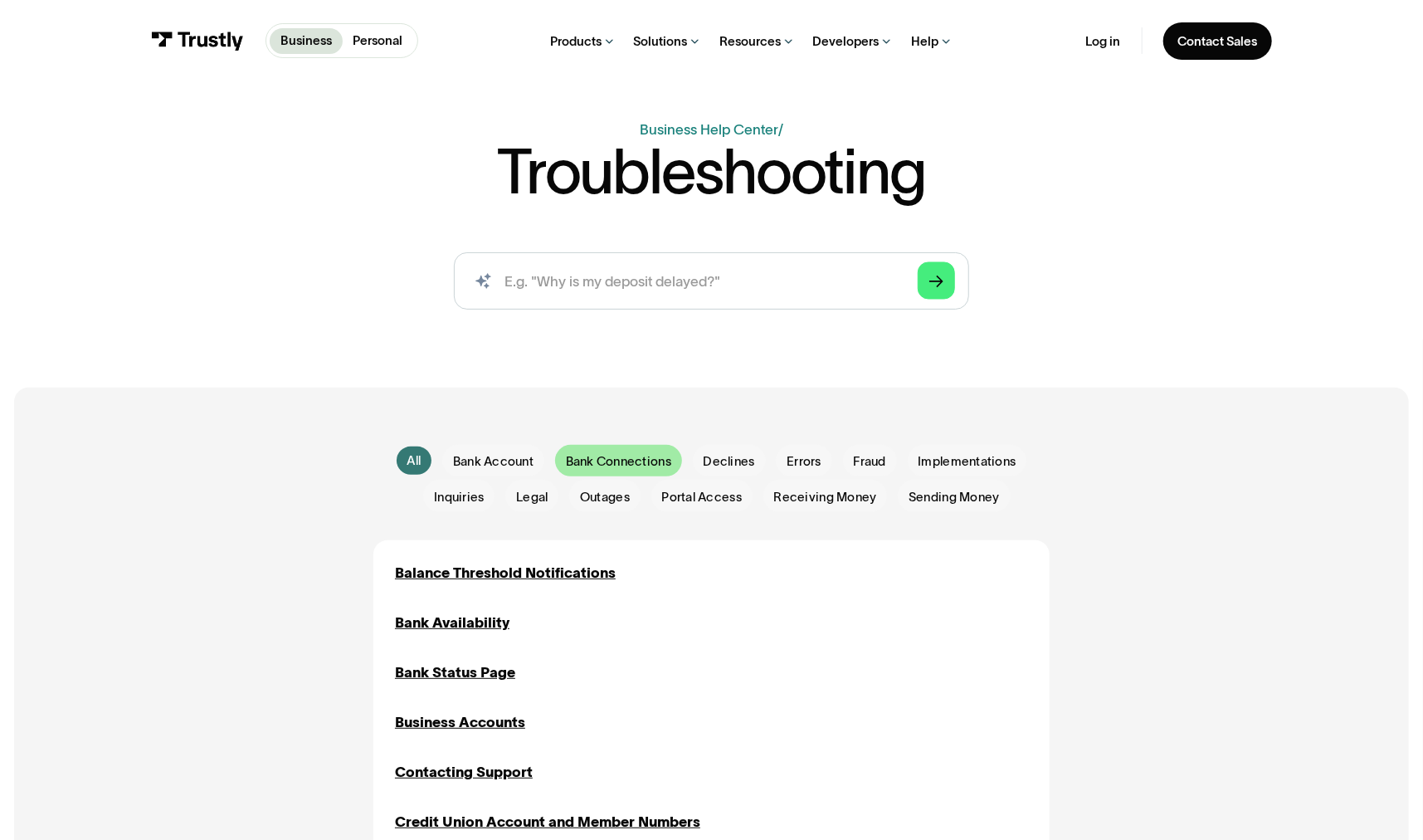
click at [607, 449] on div "Email Form" at bounding box center [619, 460] width 127 height 32
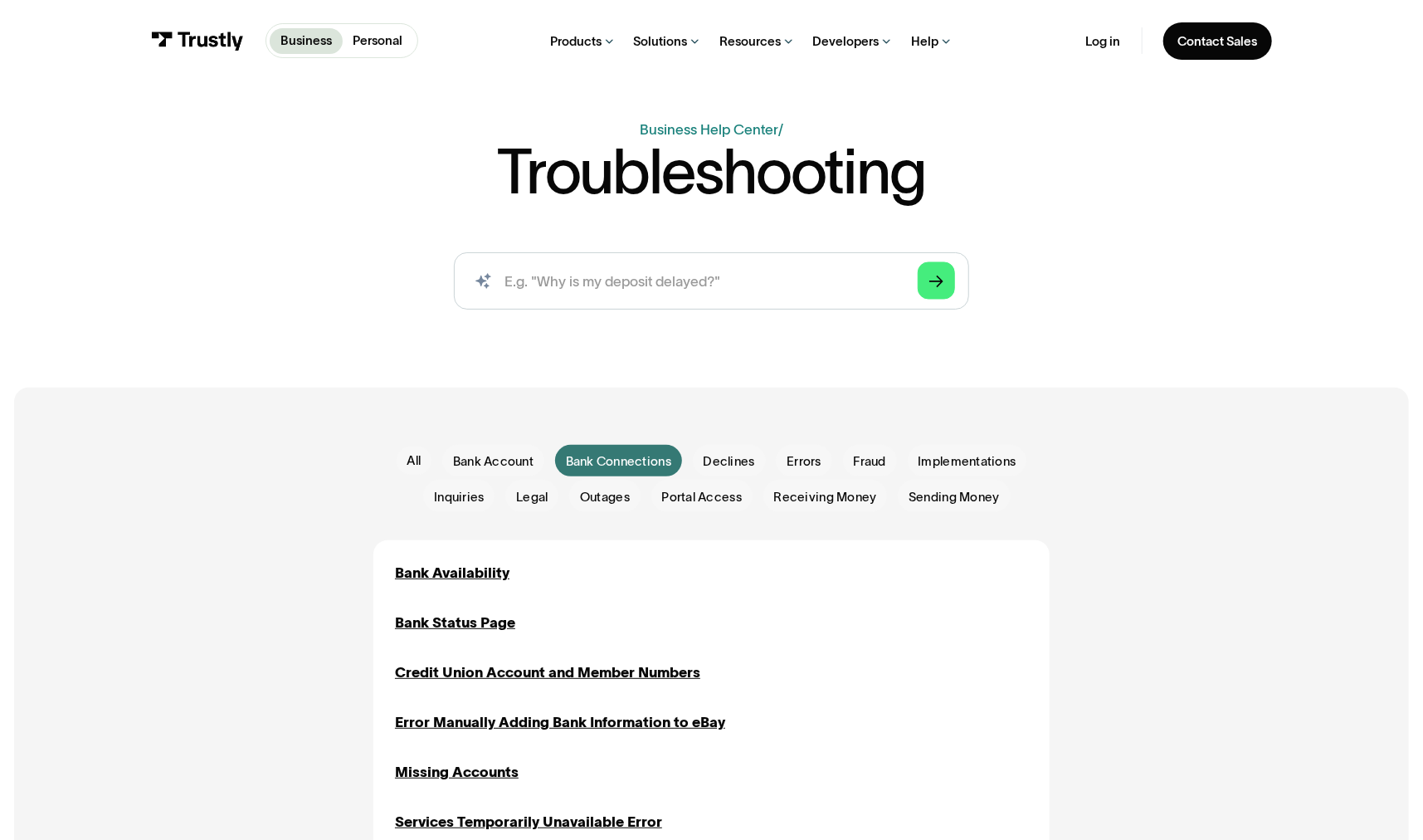
scroll to position [166, 0]
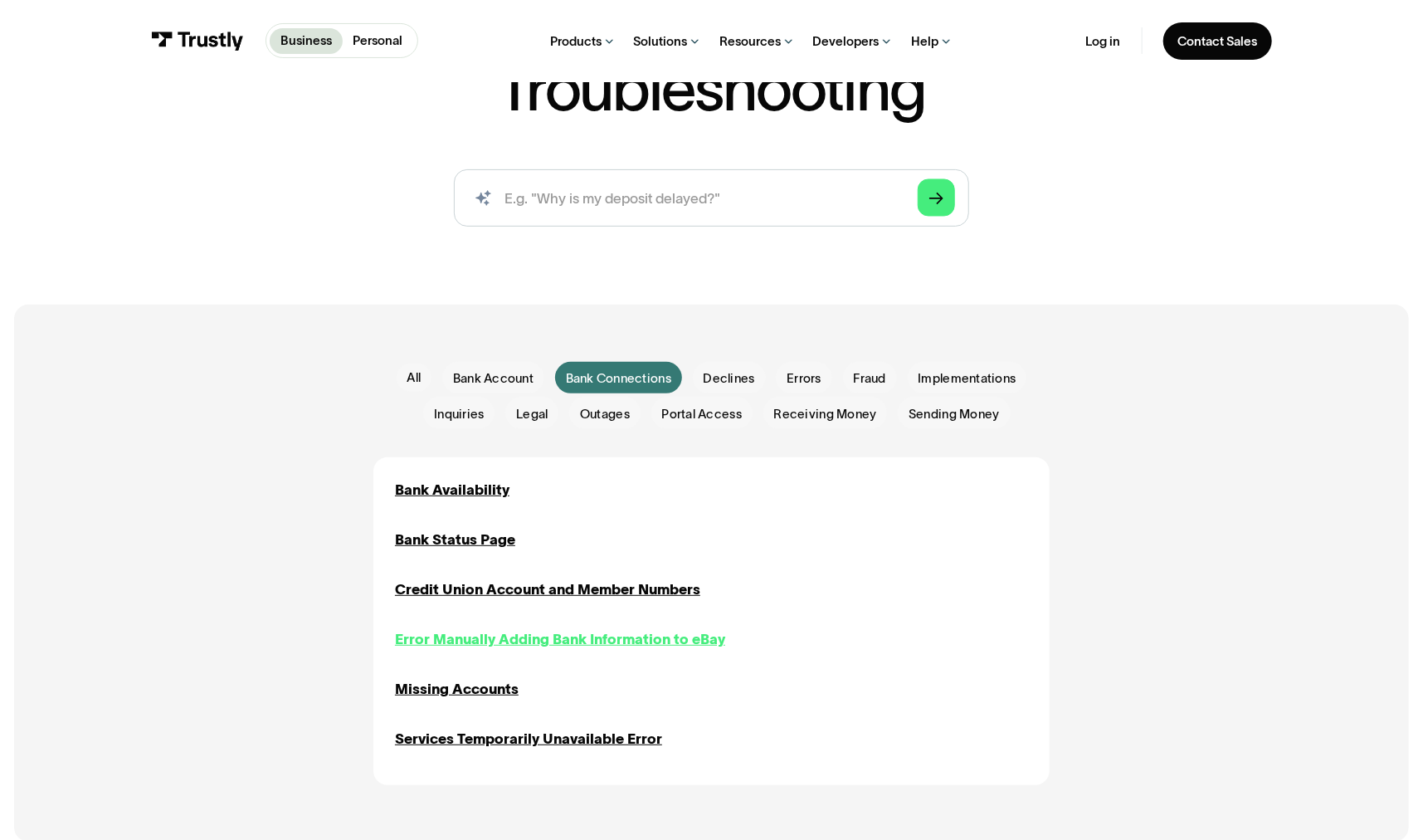
click at [540, 641] on div "Error Manually Adding Bank Information to eBay" at bounding box center [560, 639] width 331 height 21
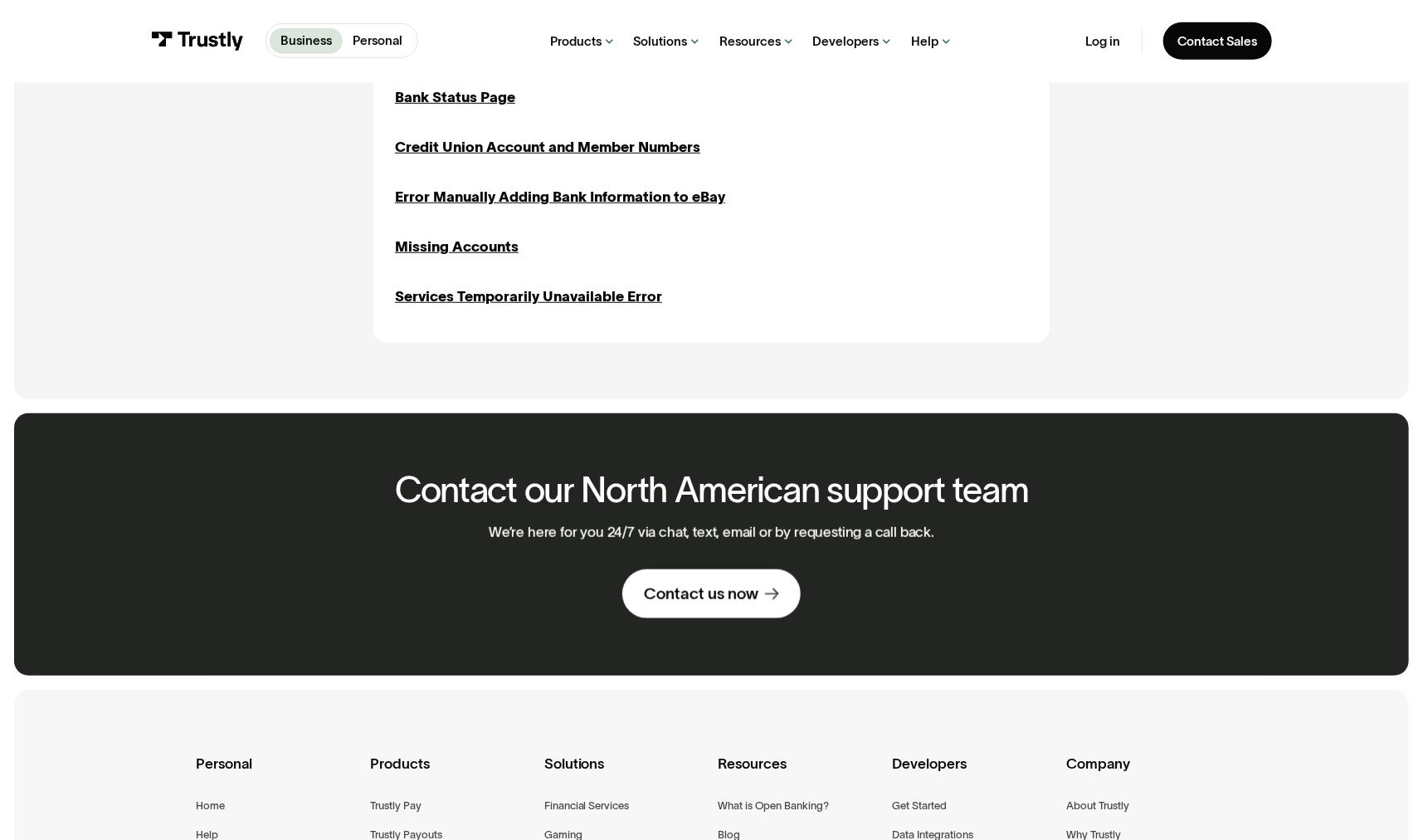
scroll to position [1022, 0]
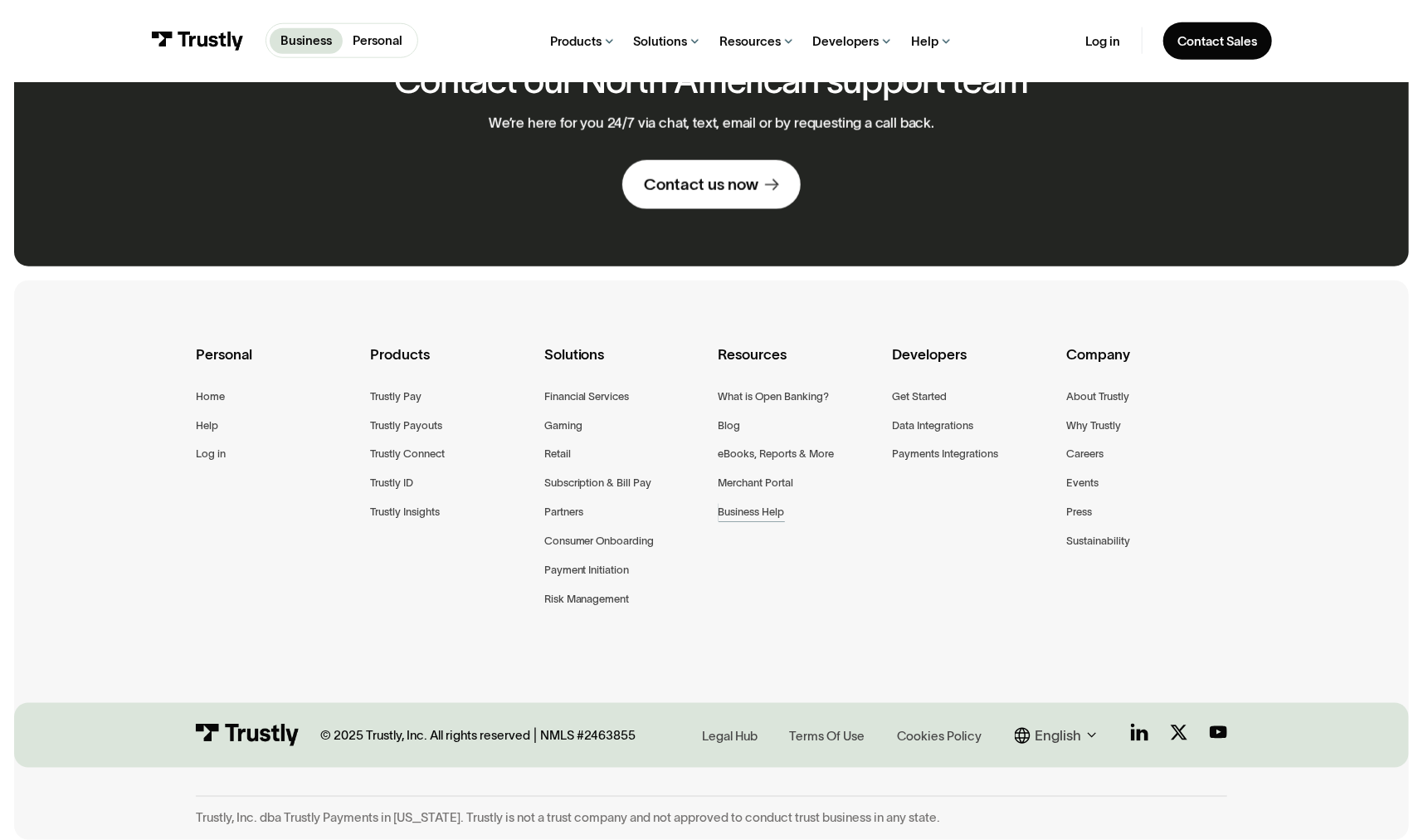
click at [765, 515] on div "Business Help" at bounding box center [752, 511] width 66 height 18
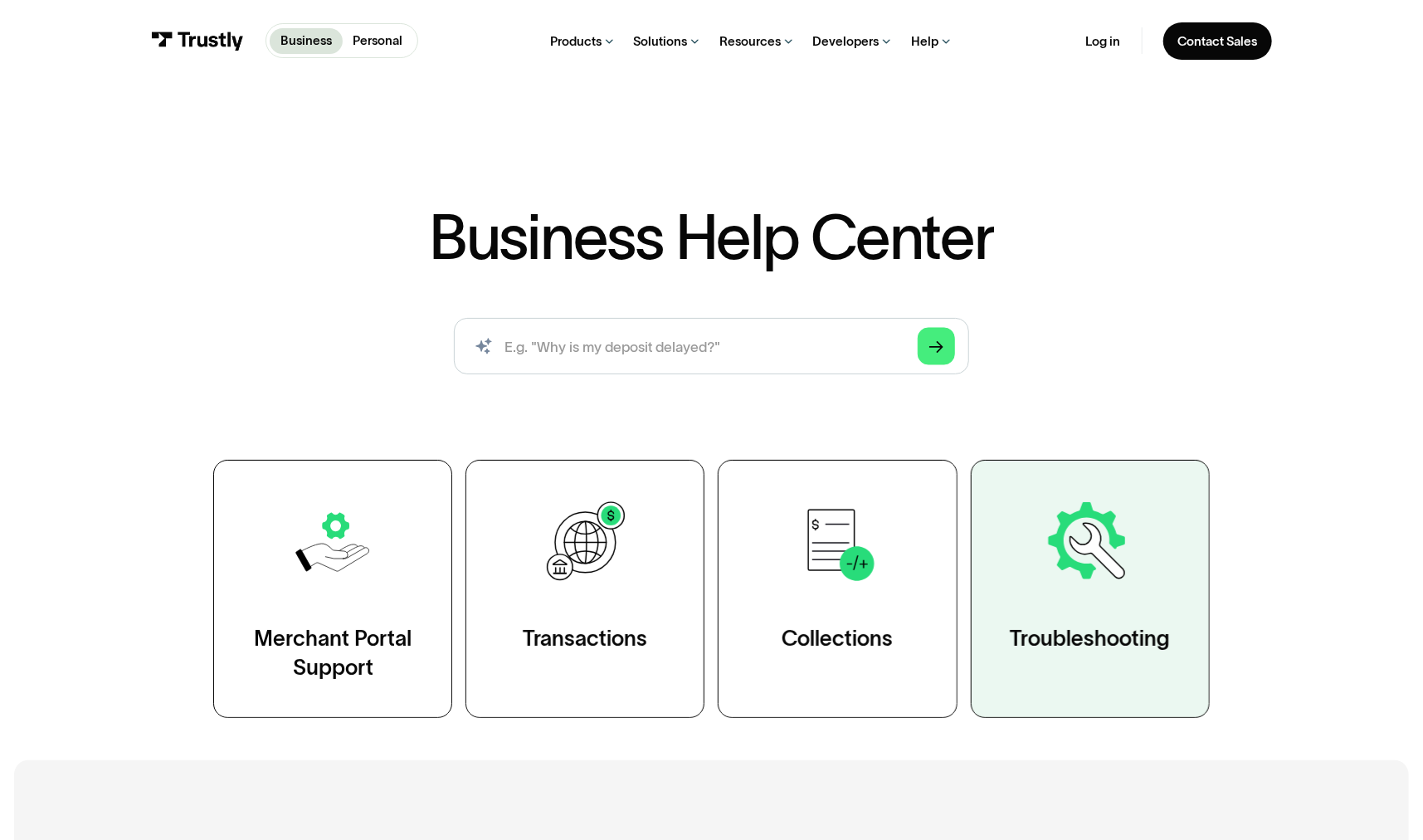
click at [1076, 617] on link "Troubleshooting" at bounding box center [1090, 588] width 239 height 258
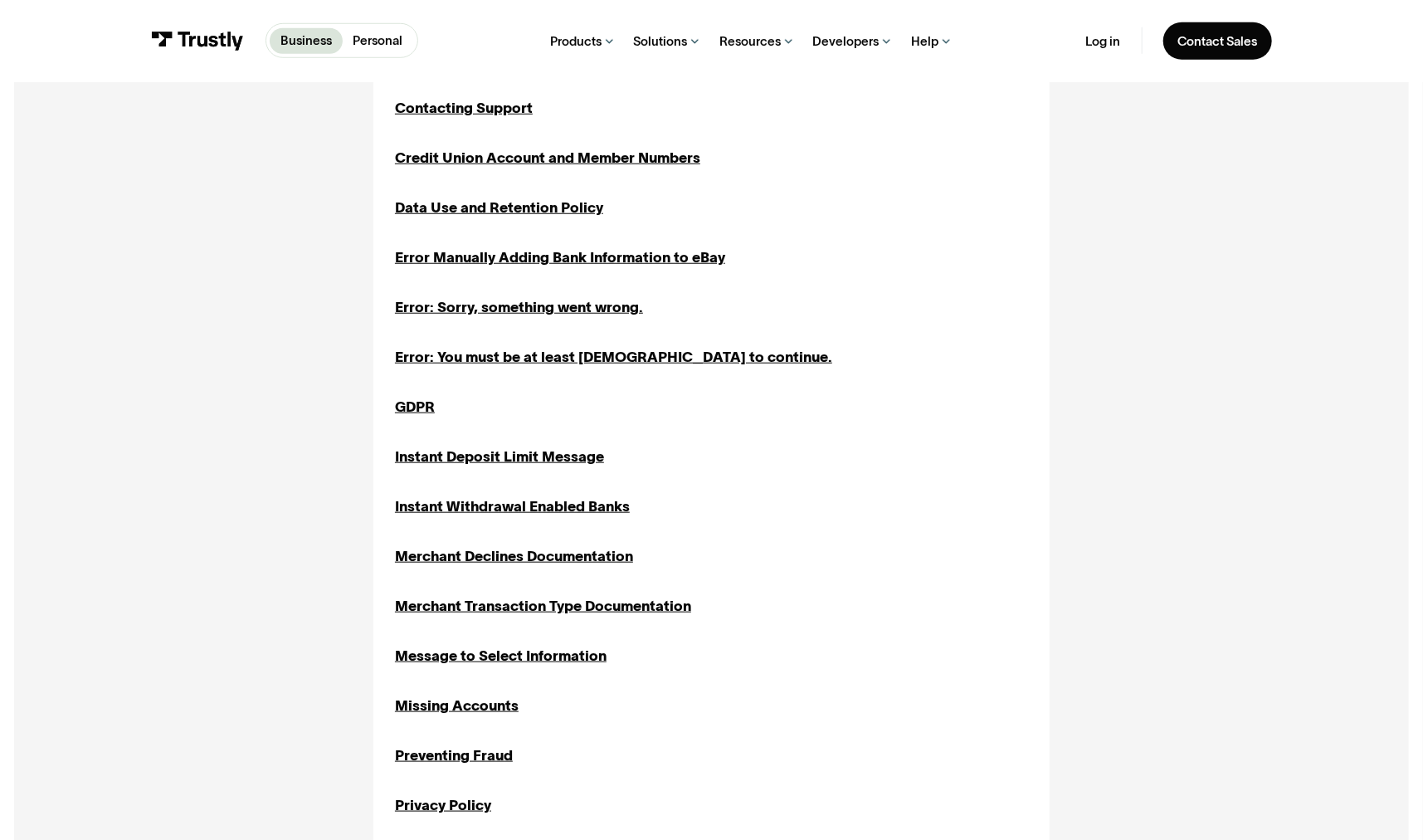
scroll to position [249, 0]
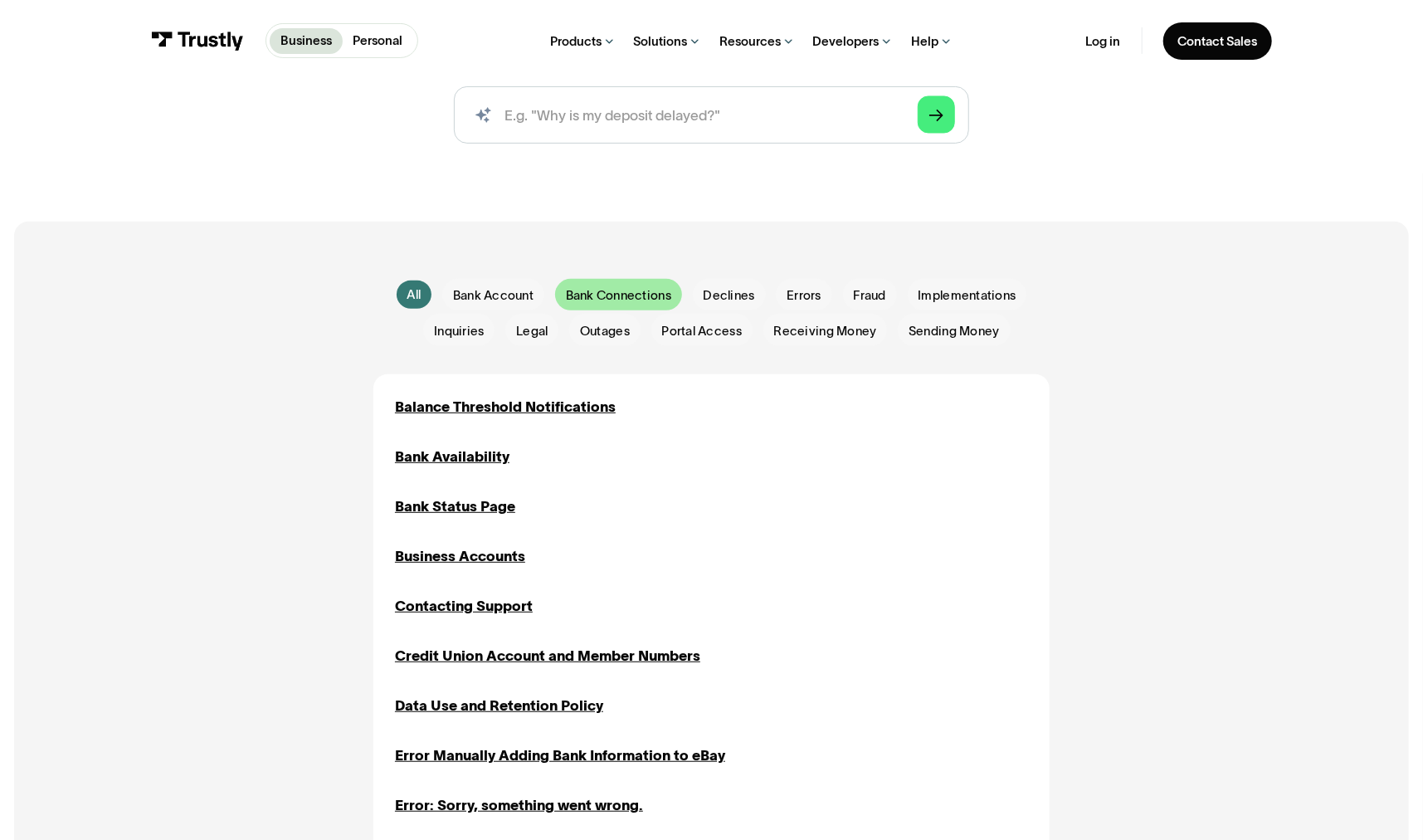
click at [641, 294] on span "Bank Connections" at bounding box center [619, 295] width 105 height 18
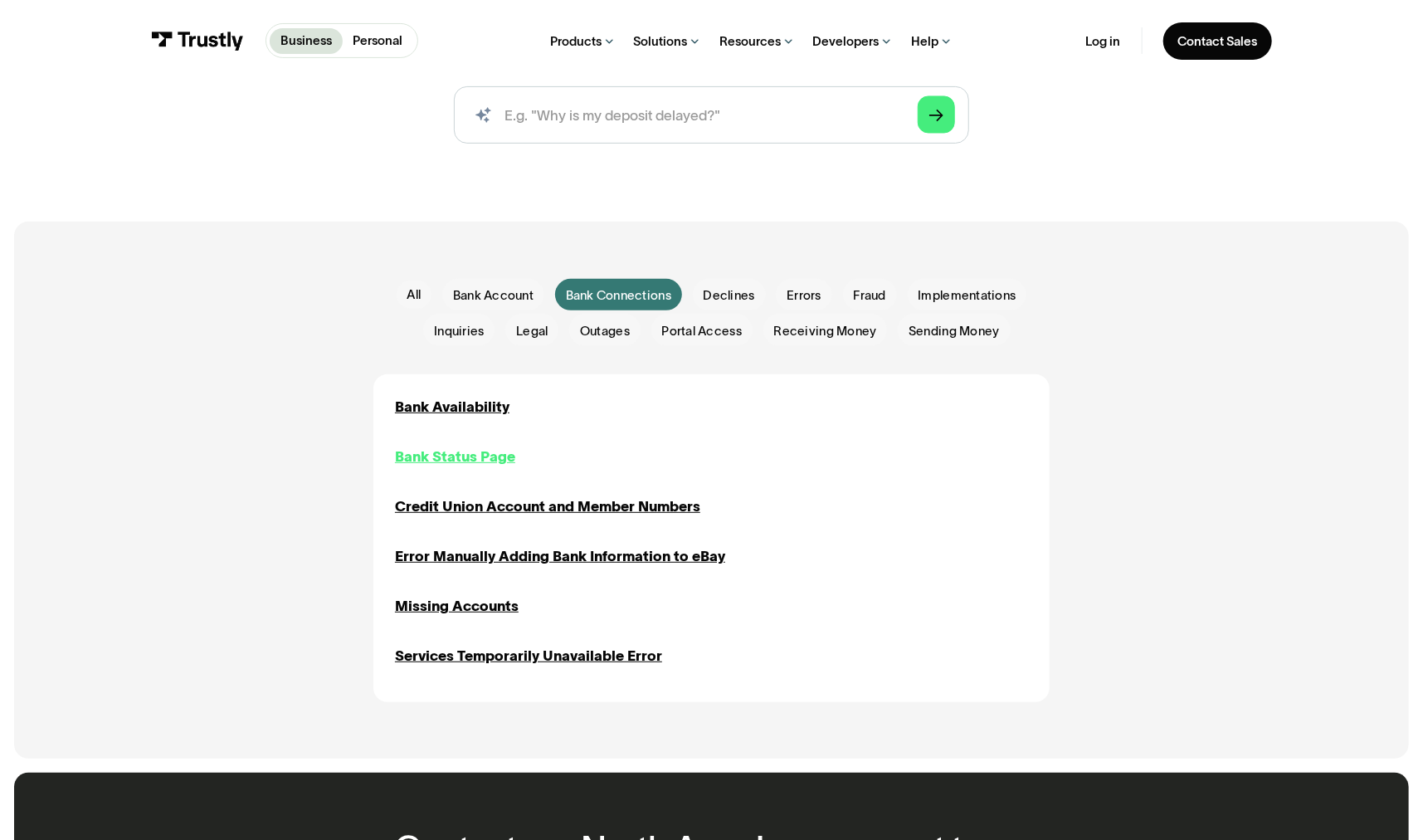
click at [487, 460] on div "Bank Status Page" at bounding box center [455, 456] width 121 height 21
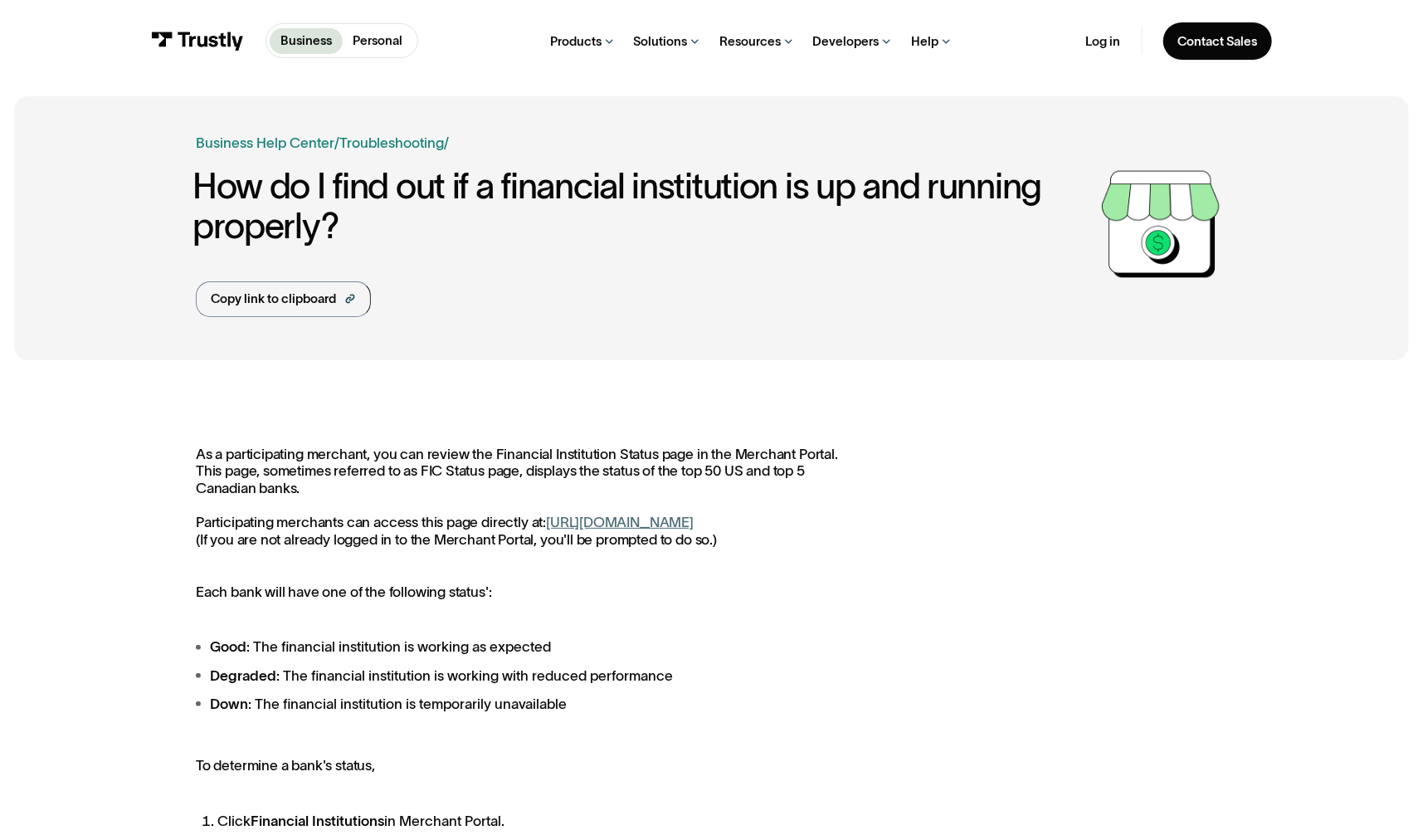
click at [694, 526] on link "https://paywithmybank.com/merchant-portal/fi_status" at bounding box center [620, 521] width 148 height 16
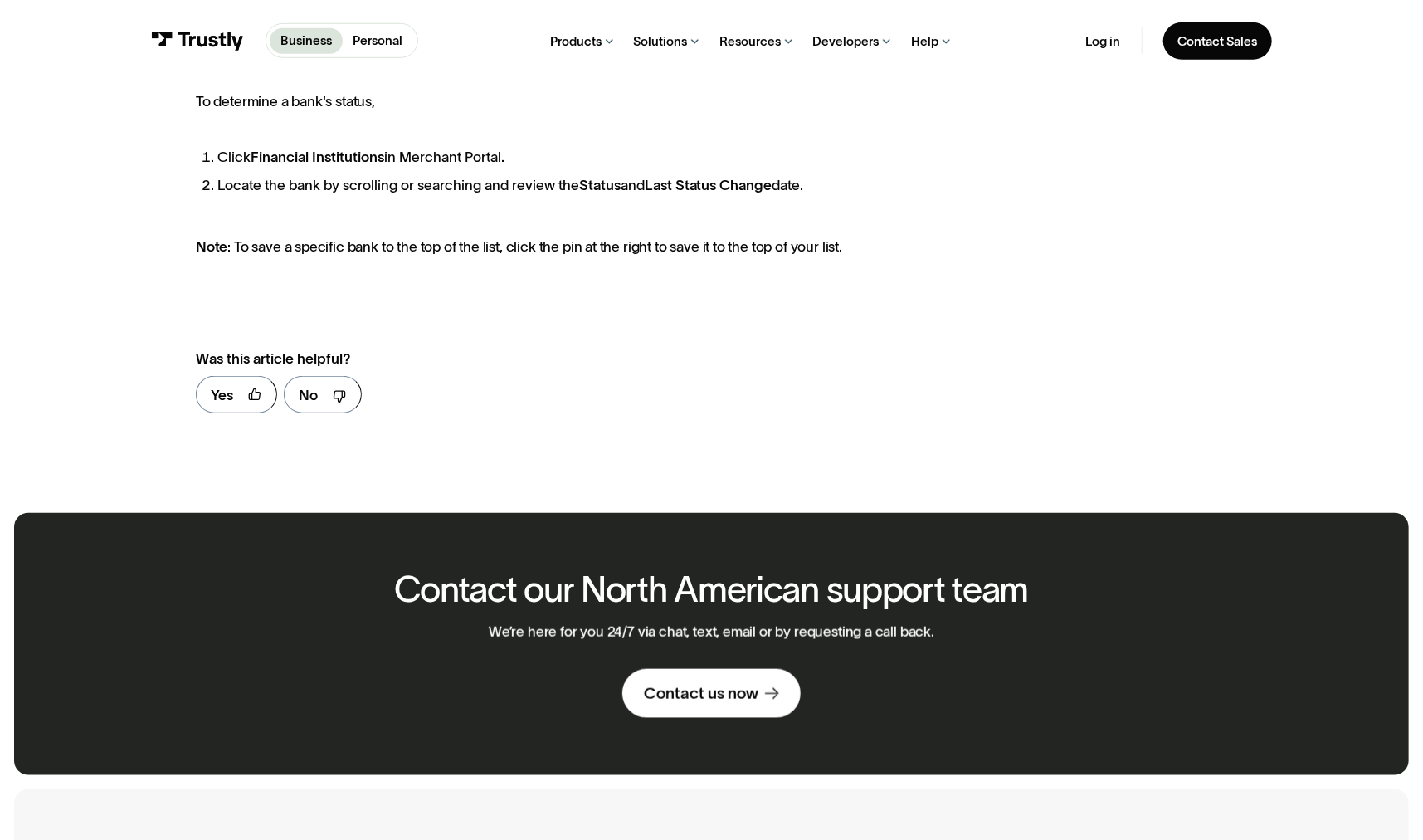
scroll to position [166, 0]
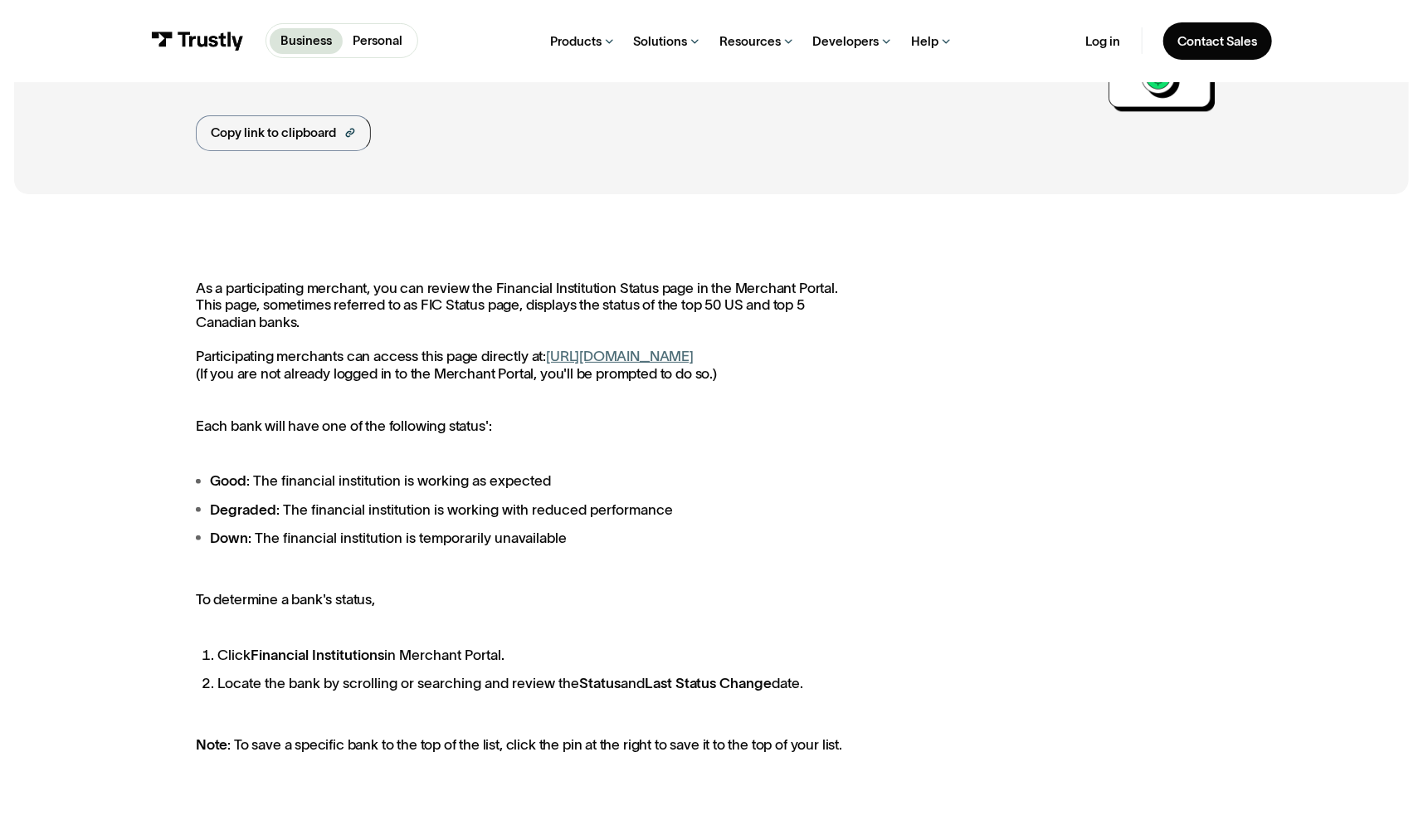
click at [296, 35] on p "Business" at bounding box center [305, 41] width 52 height 19
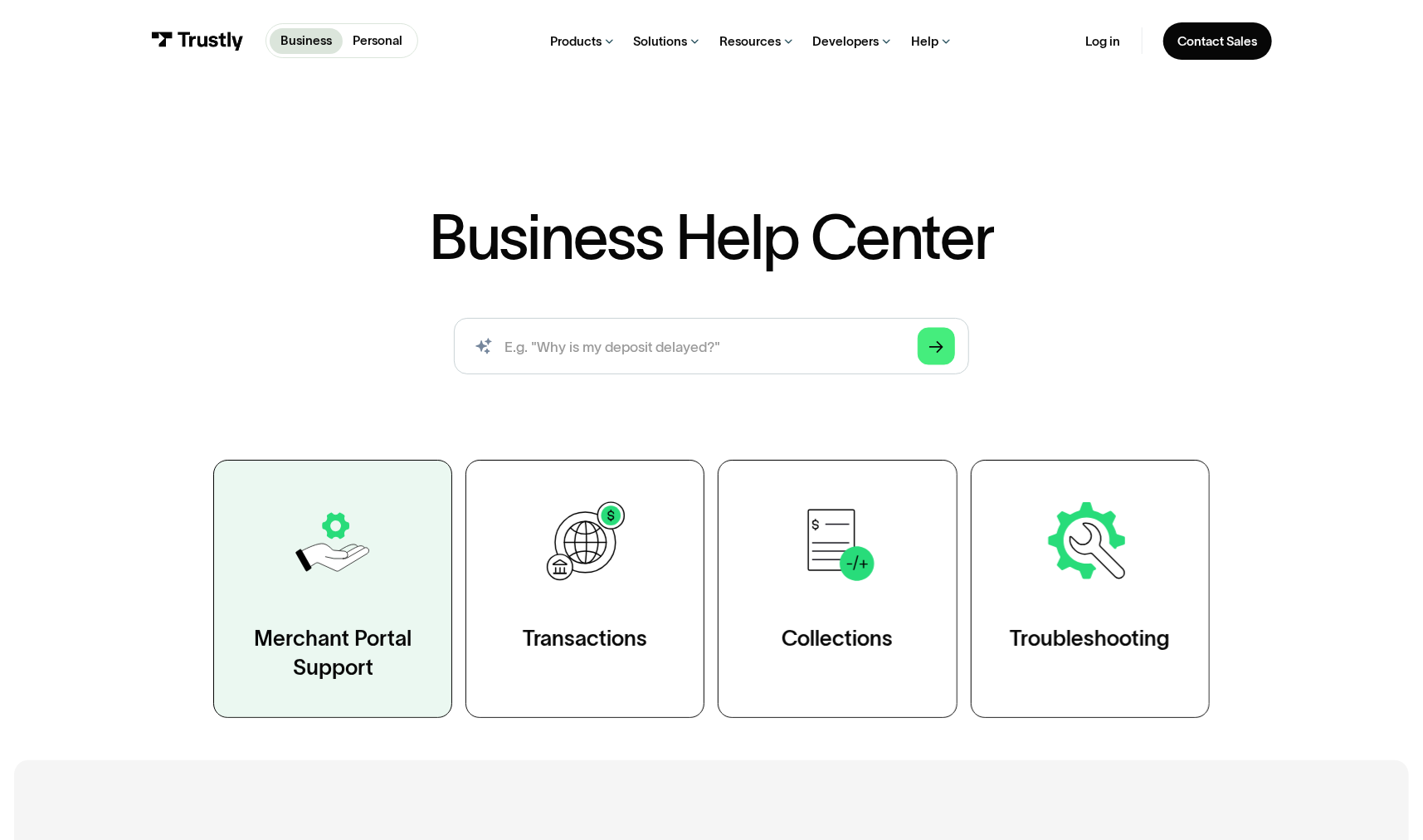
click at [319, 582] on img at bounding box center [333, 542] width 92 height 92
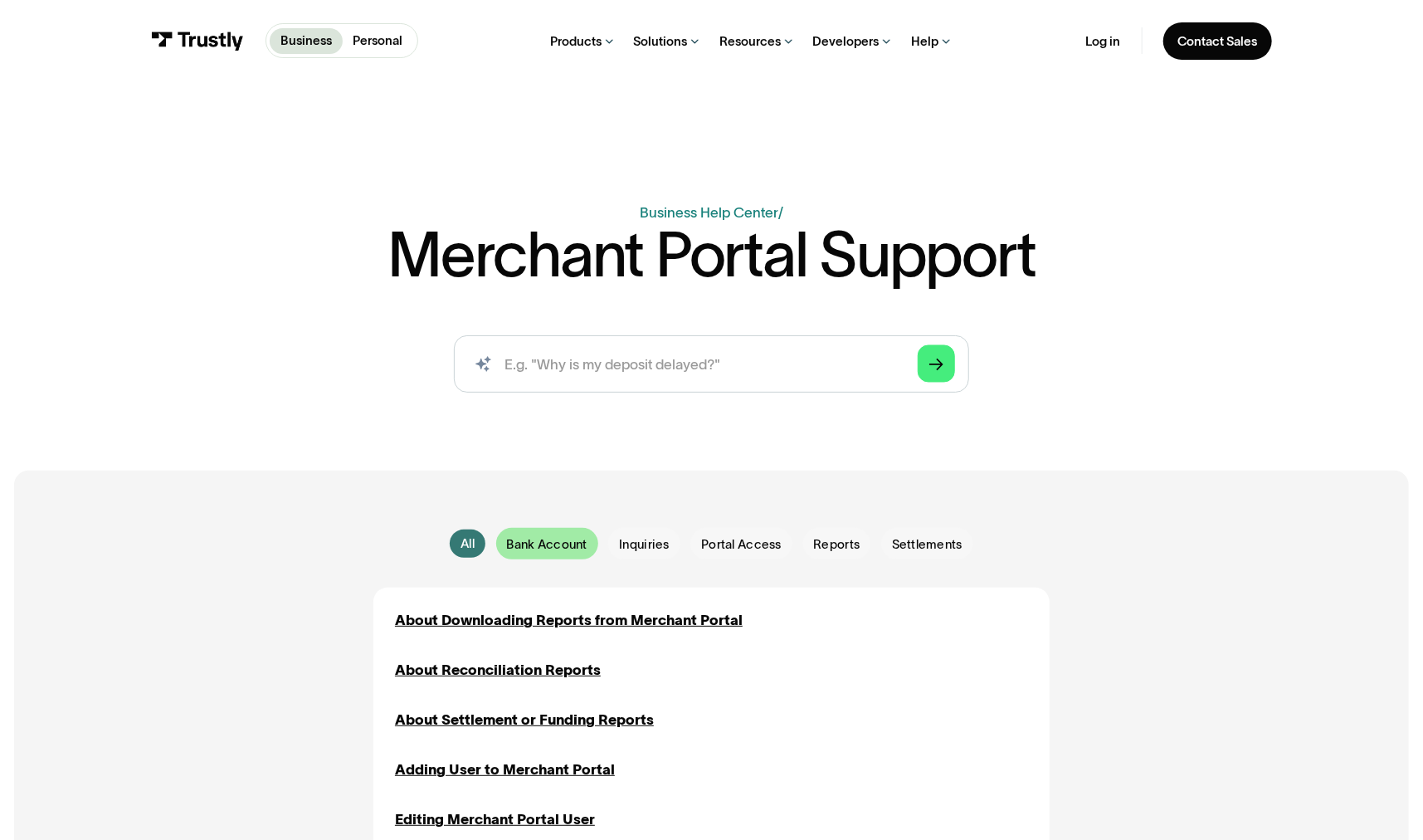
click at [575, 549] on span "Bank Account" at bounding box center [547, 543] width 81 height 18
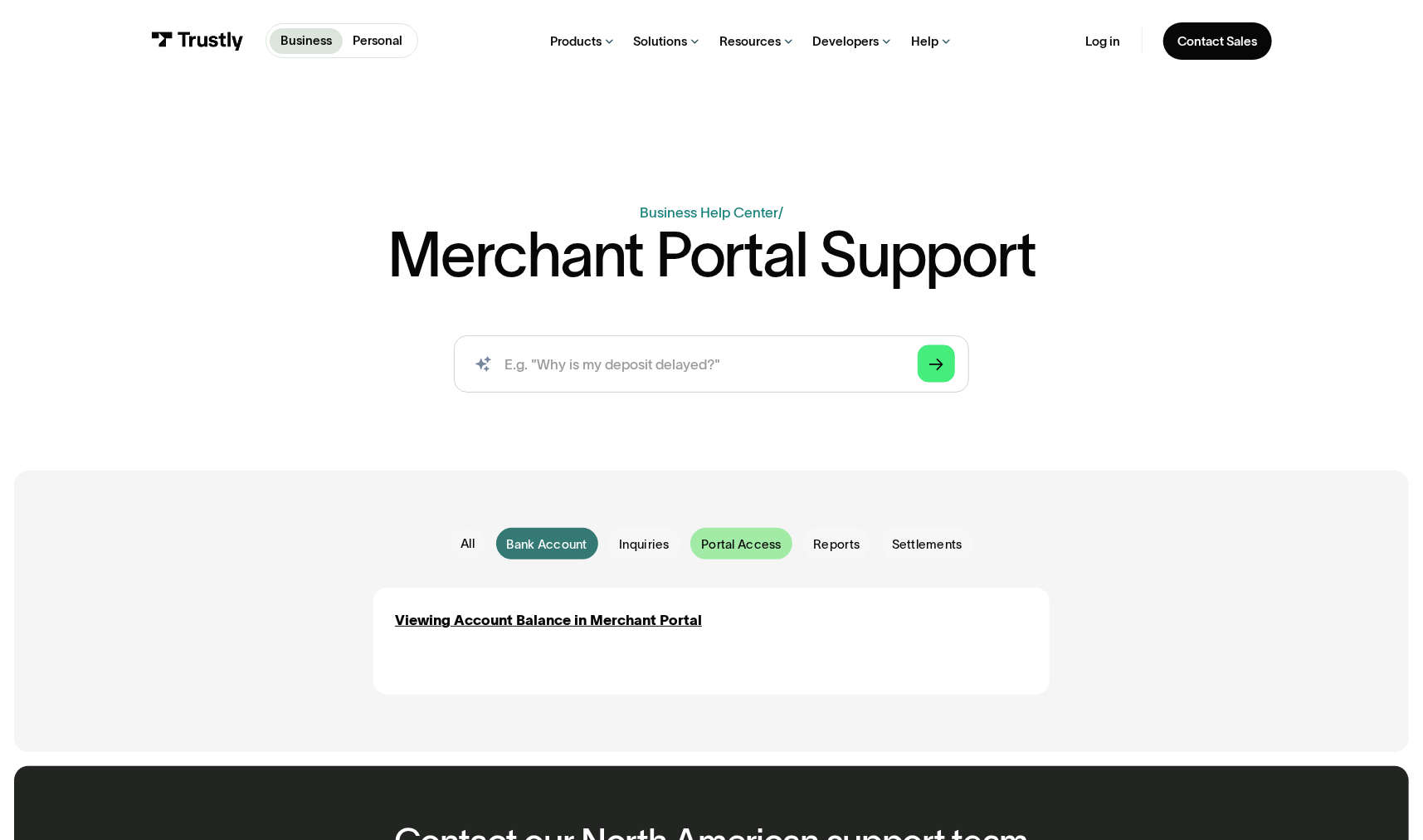
click at [763, 546] on span "Portal Access" at bounding box center [741, 543] width 80 height 18
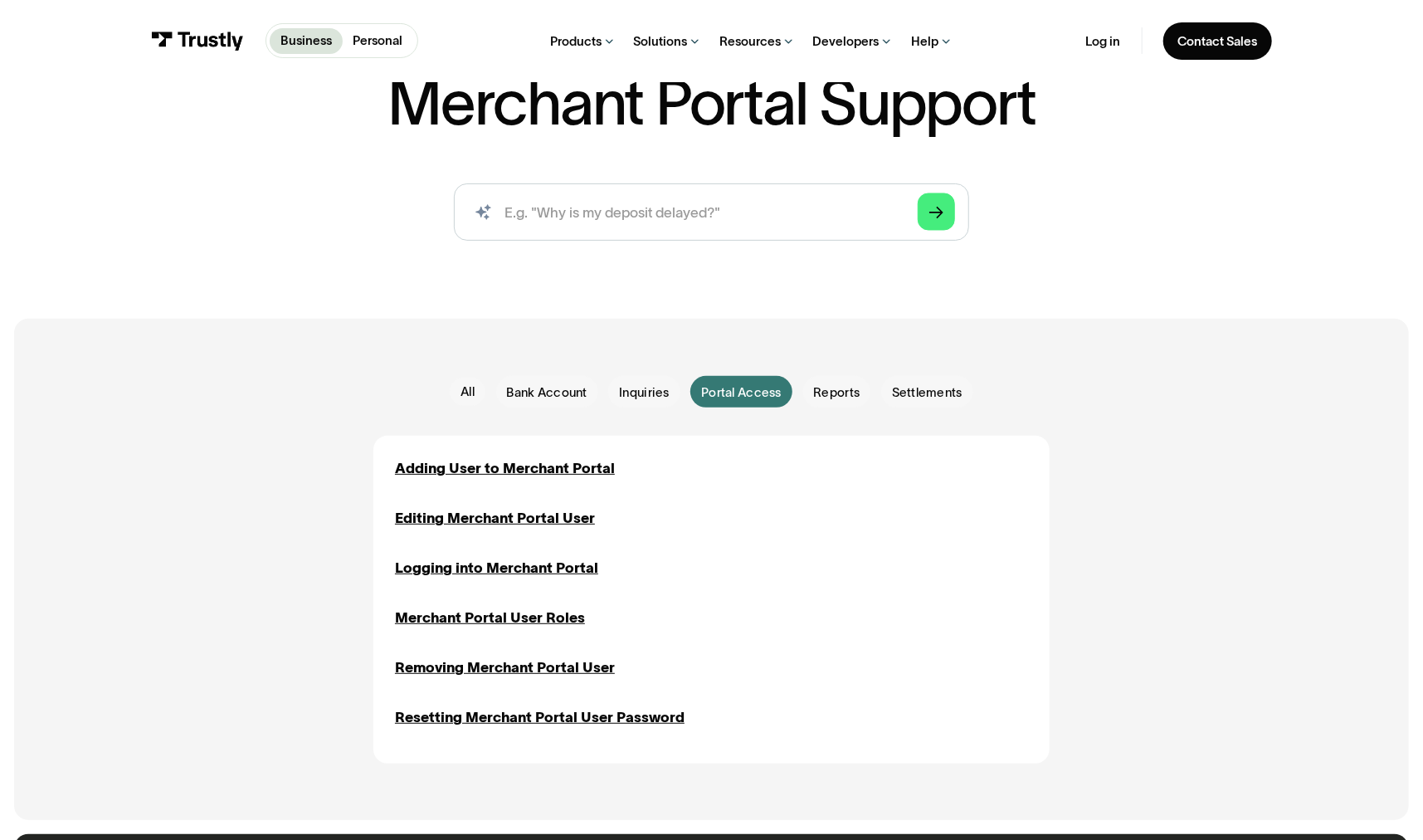
scroll to position [166, 0]
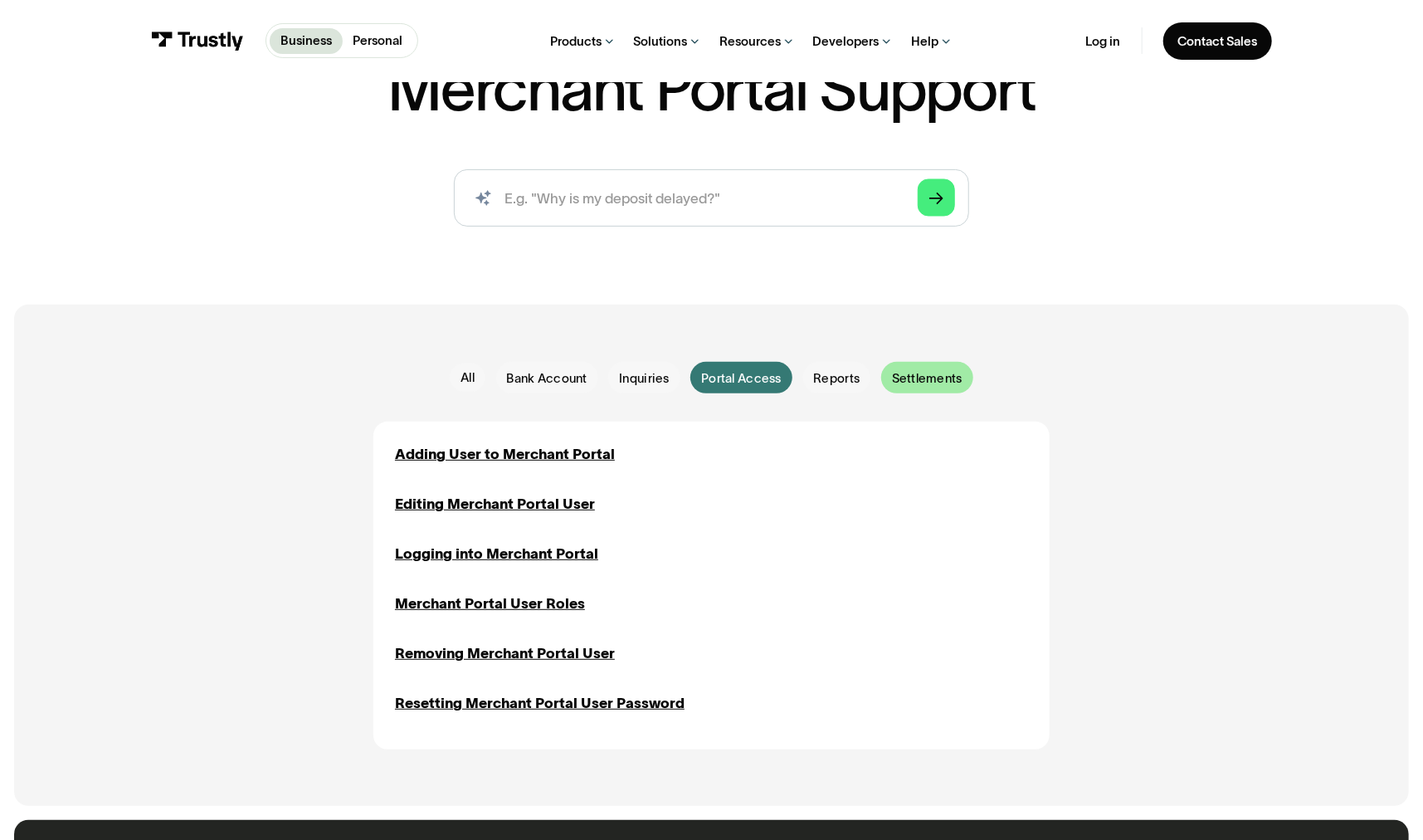
click at [913, 375] on span "Settlements" at bounding box center [927, 378] width 71 height 18
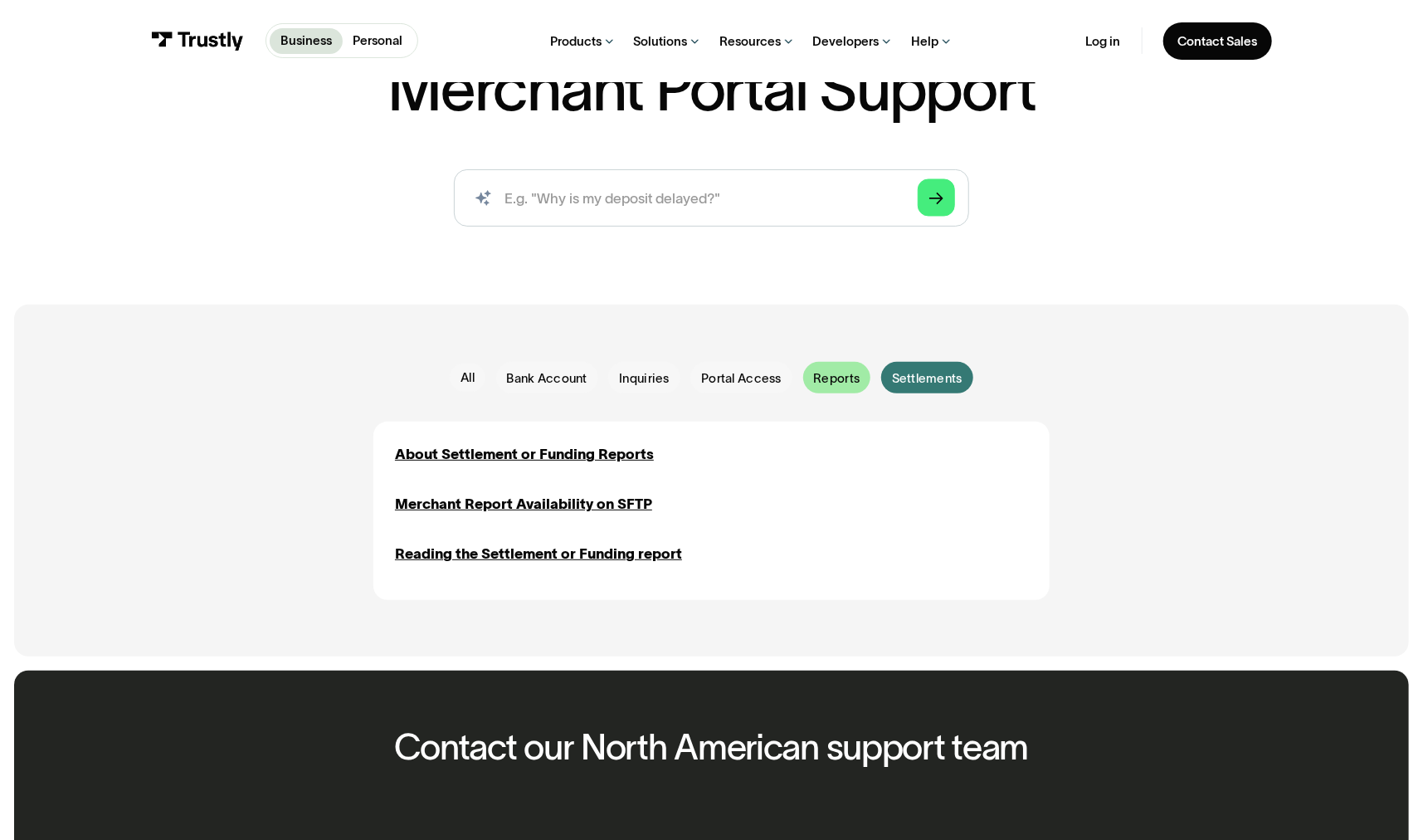
click at [837, 384] on span "Reports" at bounding box center [836, 378] width 47 height 18
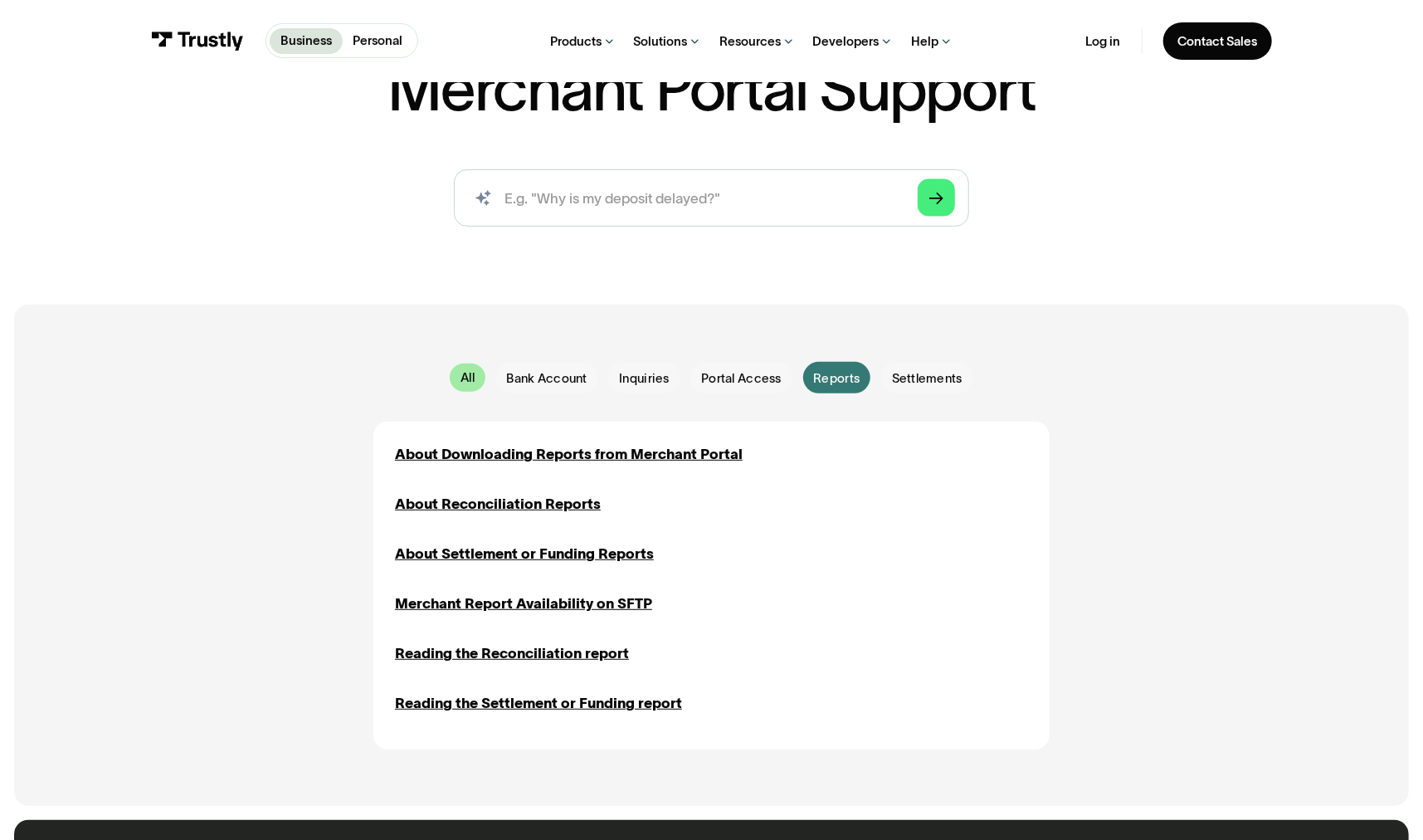
click at [461, 386] on div "All" at bounding box center [468, 377] width 15 height 18
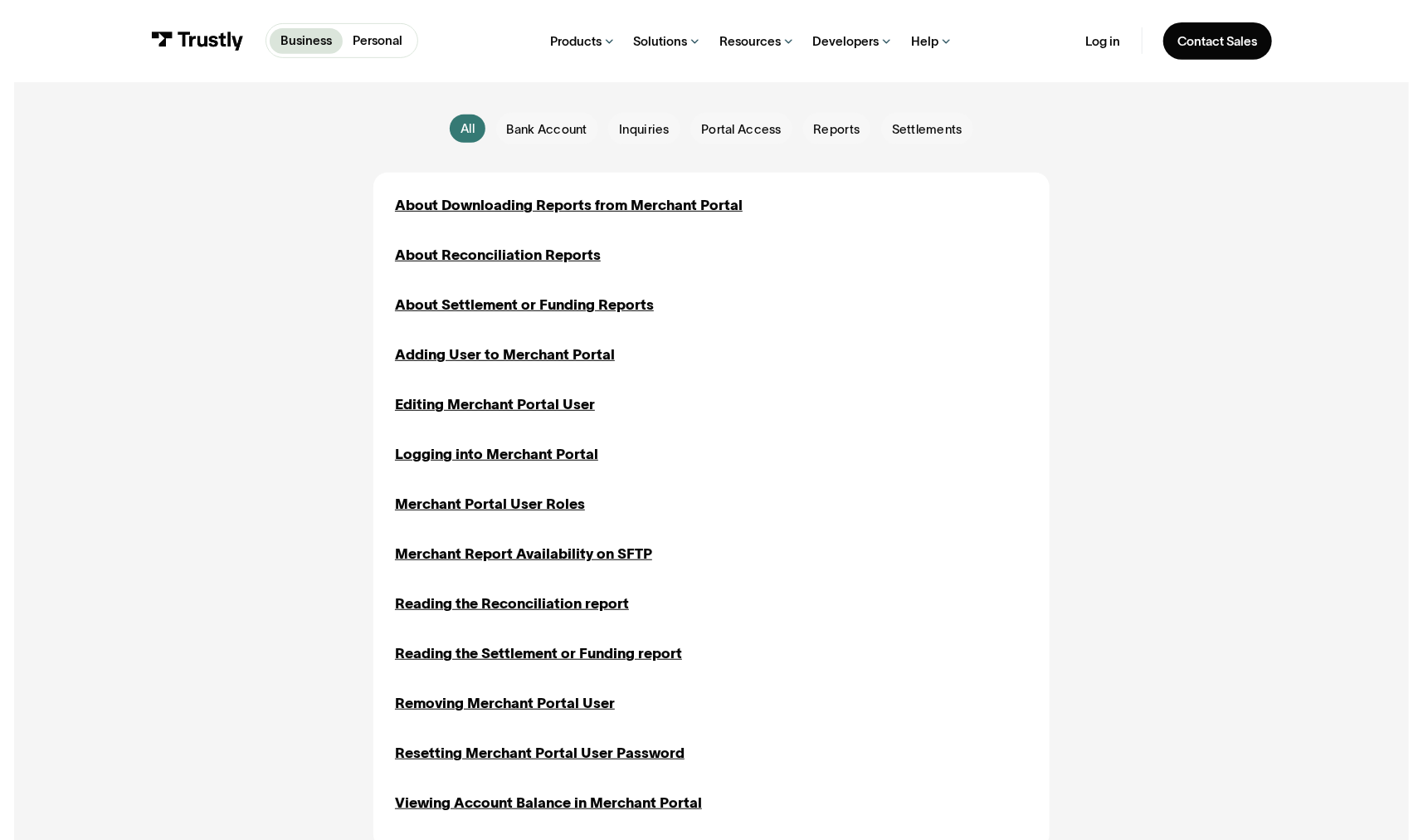
scroll to position [0, 0]
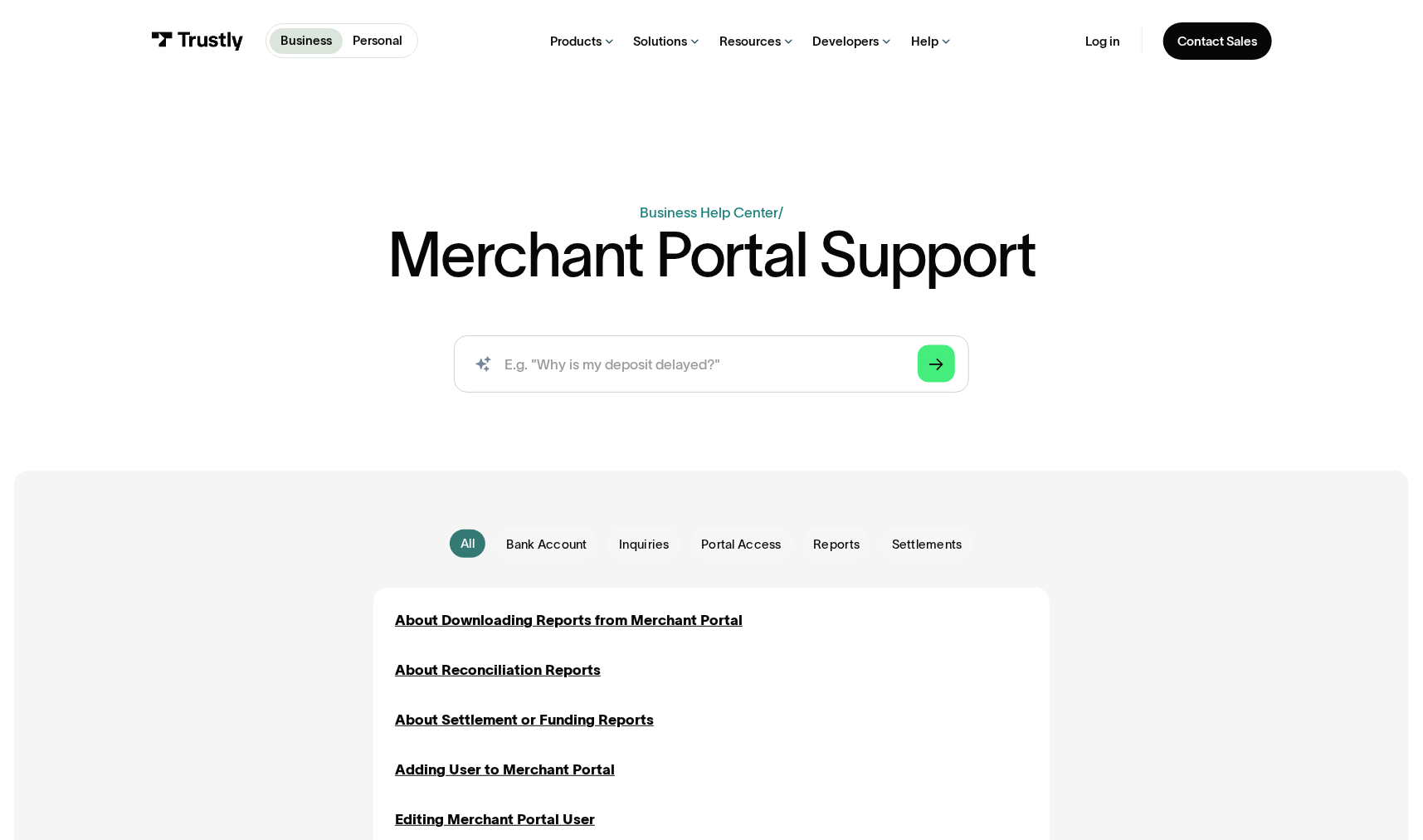
click at [976, 109] on div "Business Help Center Personal Help Center / Merchant Portal Support AI-powered …" at bounding box center [711, 247] width 1423 height 319
click at [1001, 122] on div "Business Help Center Personal Help Center / Merchant Portal Support AI-powered …" at bounding box center [711, 247] width 1423 height 319
click at [1011, 133] on div "Business Help Center" at bounding box center [1038, 125] width 127 height 18
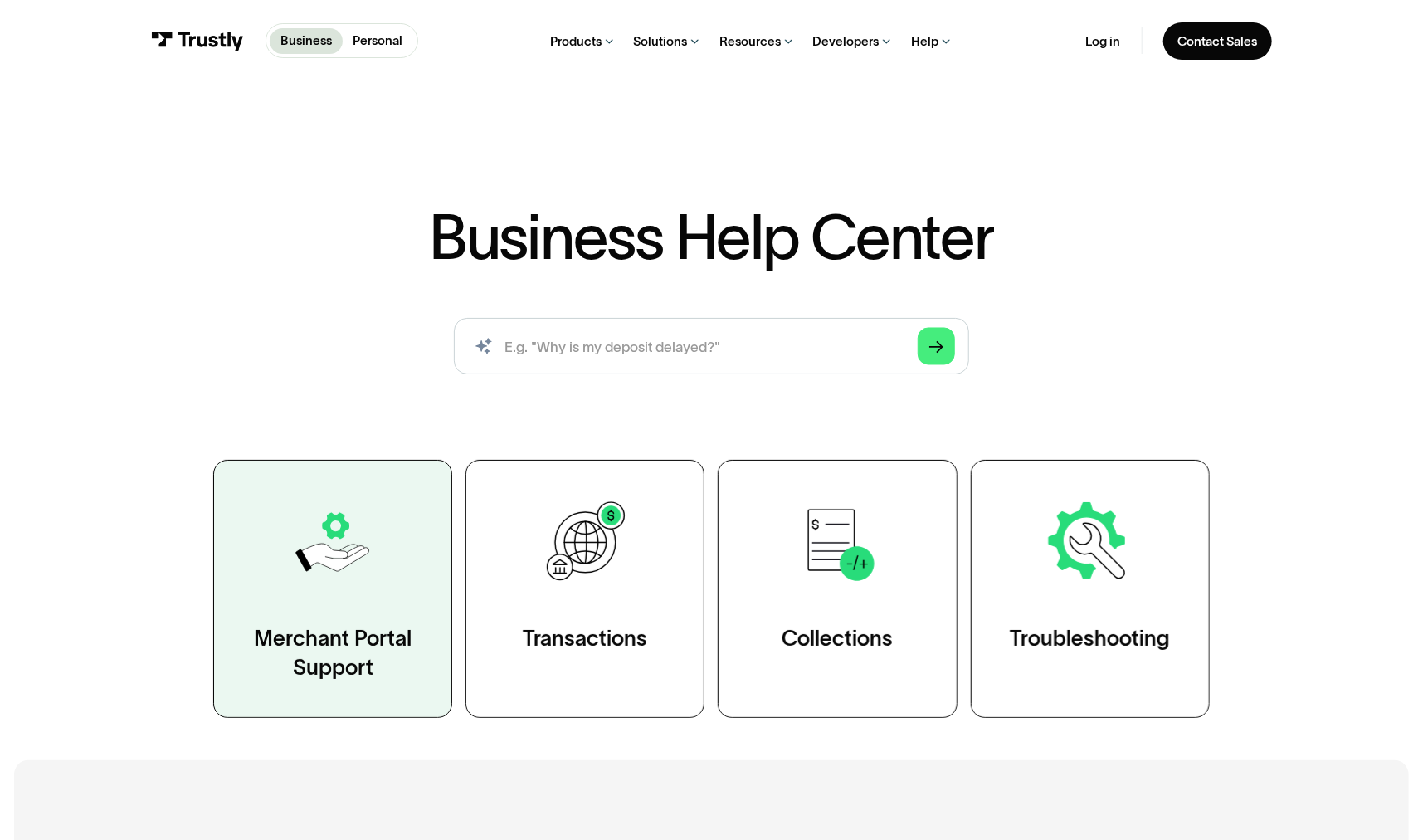
click at [308, 585] on img at bounding box center [333, 542] width 92 height 92
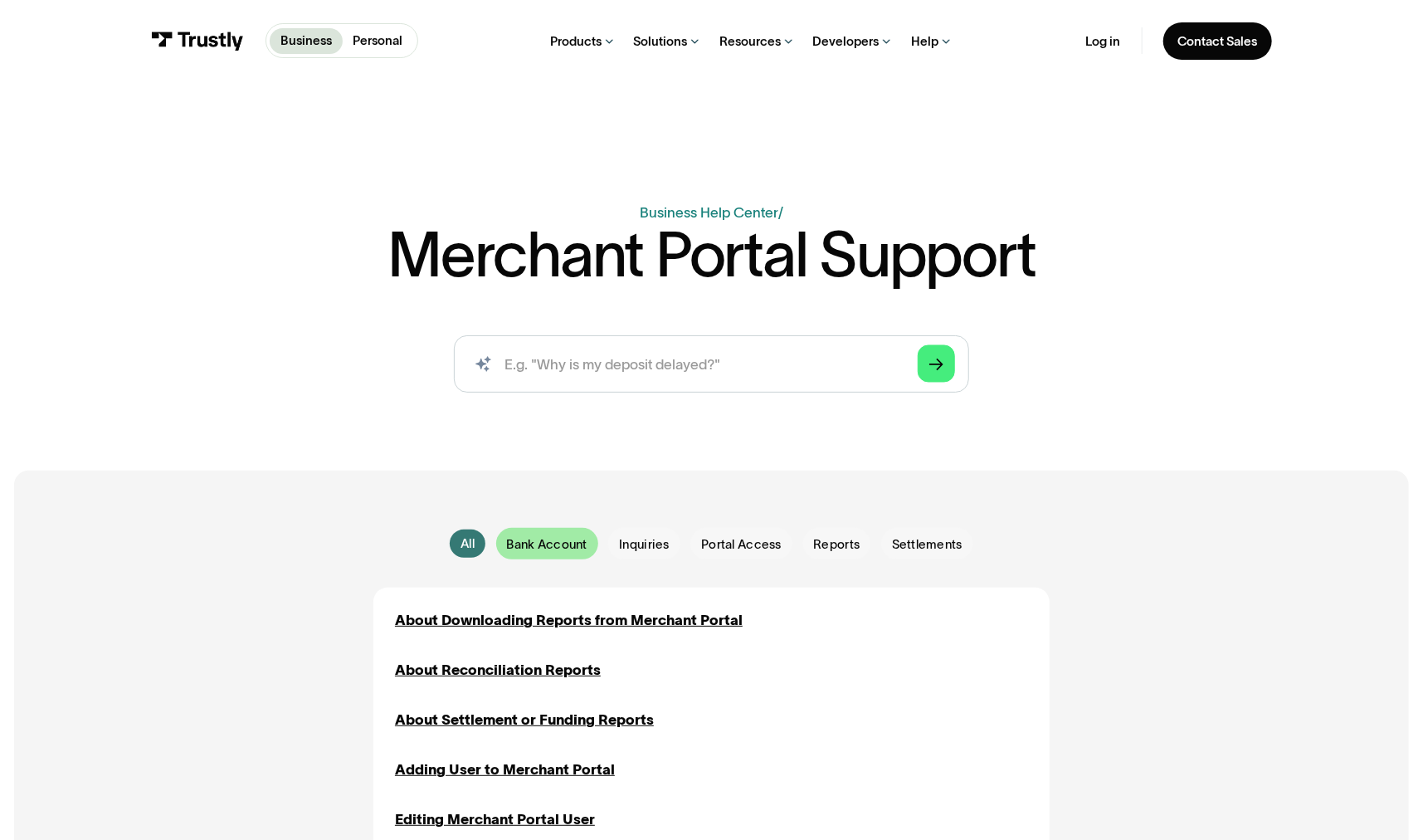
click at [513, 542] on span "Bank Account" at bounding box center [547, 543] width 81 height 18
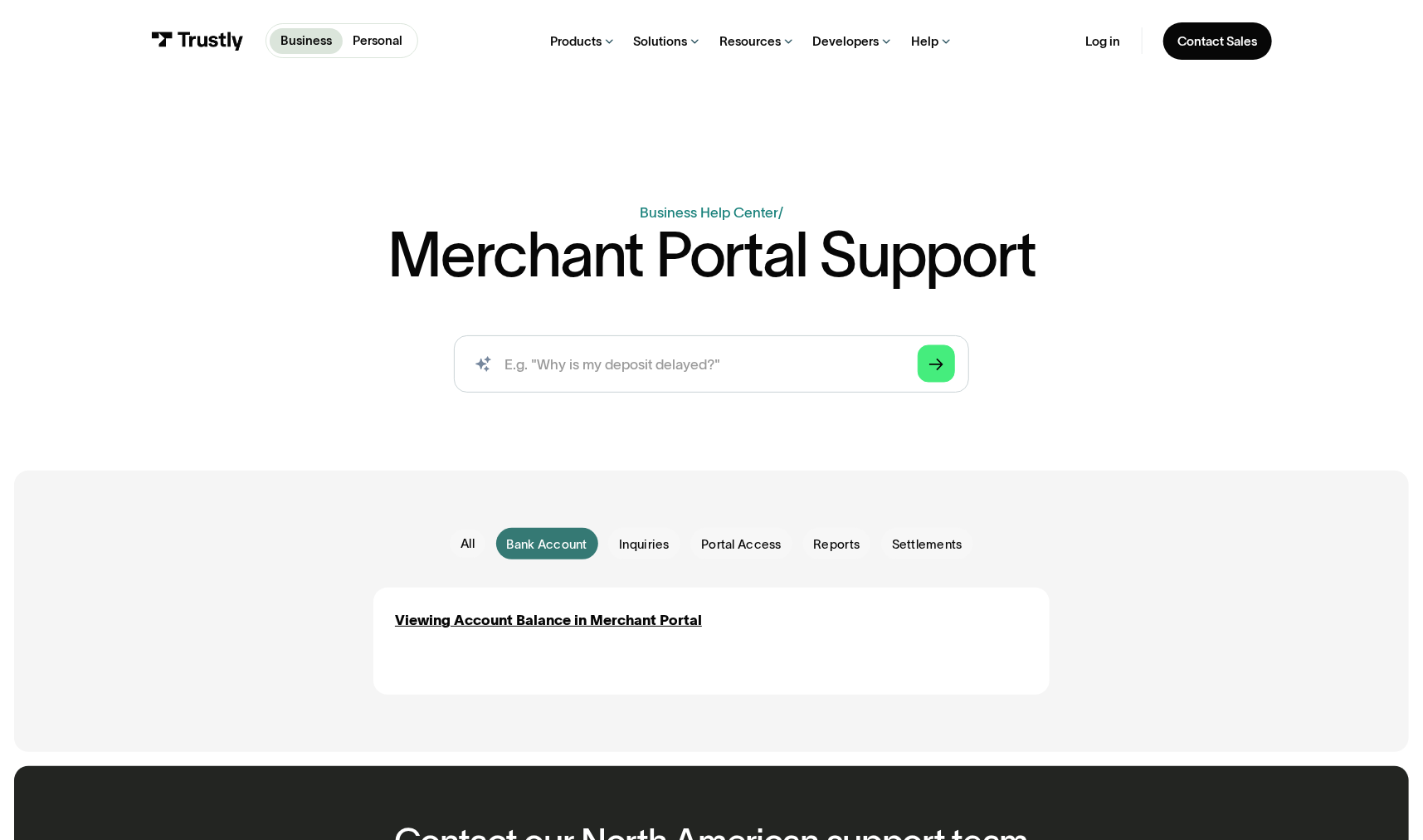
click at [502, 637] on div "Viewing Account Balance in Merchant Portal Bank Account" at bounding box center [711, 633] width 633 height 50
click at [502, 624] on div "Viewing Account Balance in Merchant Portal" at bounding box center [549, 619] width 307 height 21
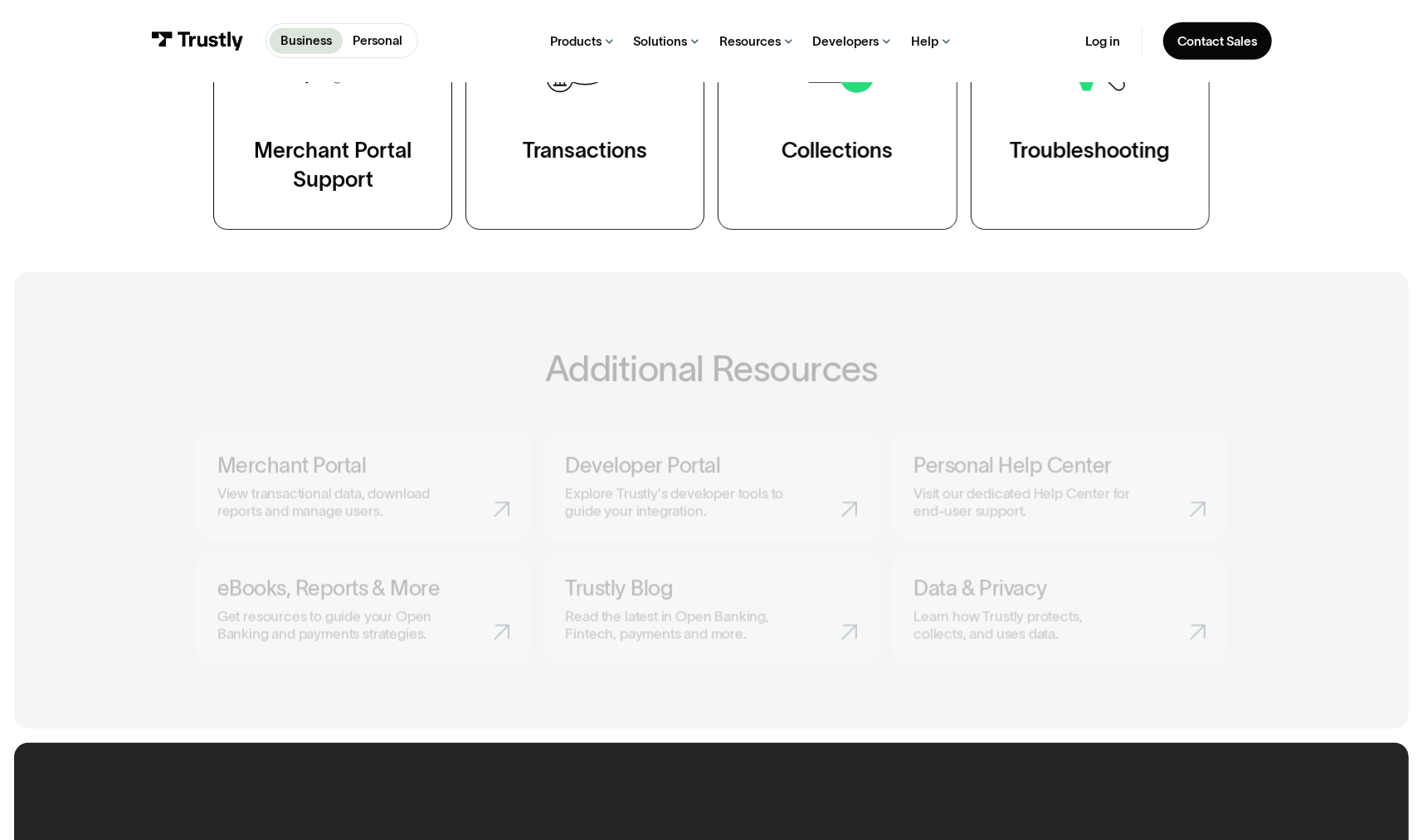
scroll to position [498, 0]
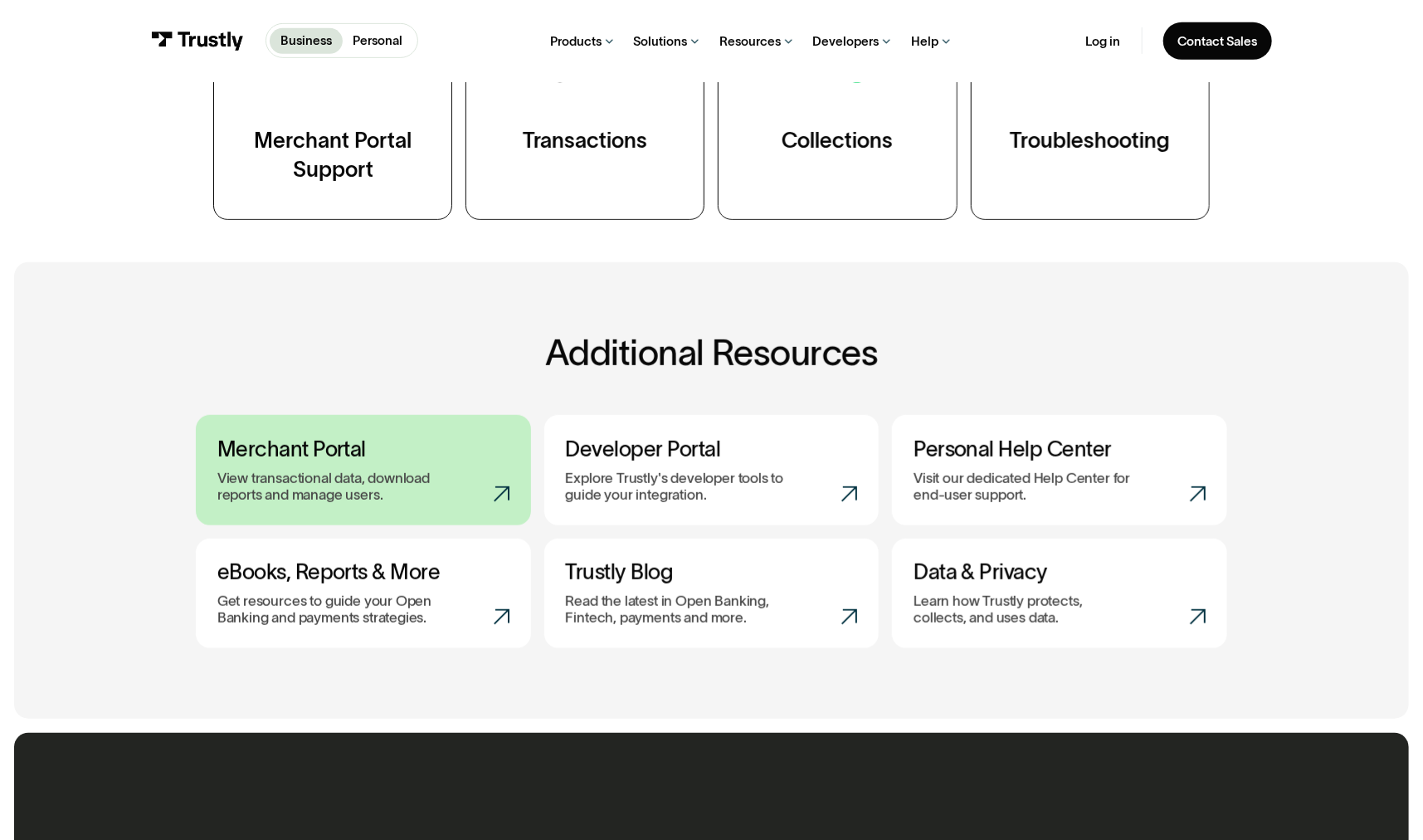
click at [367, 471] on link "Merchant Portal View transactional data, download reports and manage users." at bounding box center [363, 470] width 336 height 110
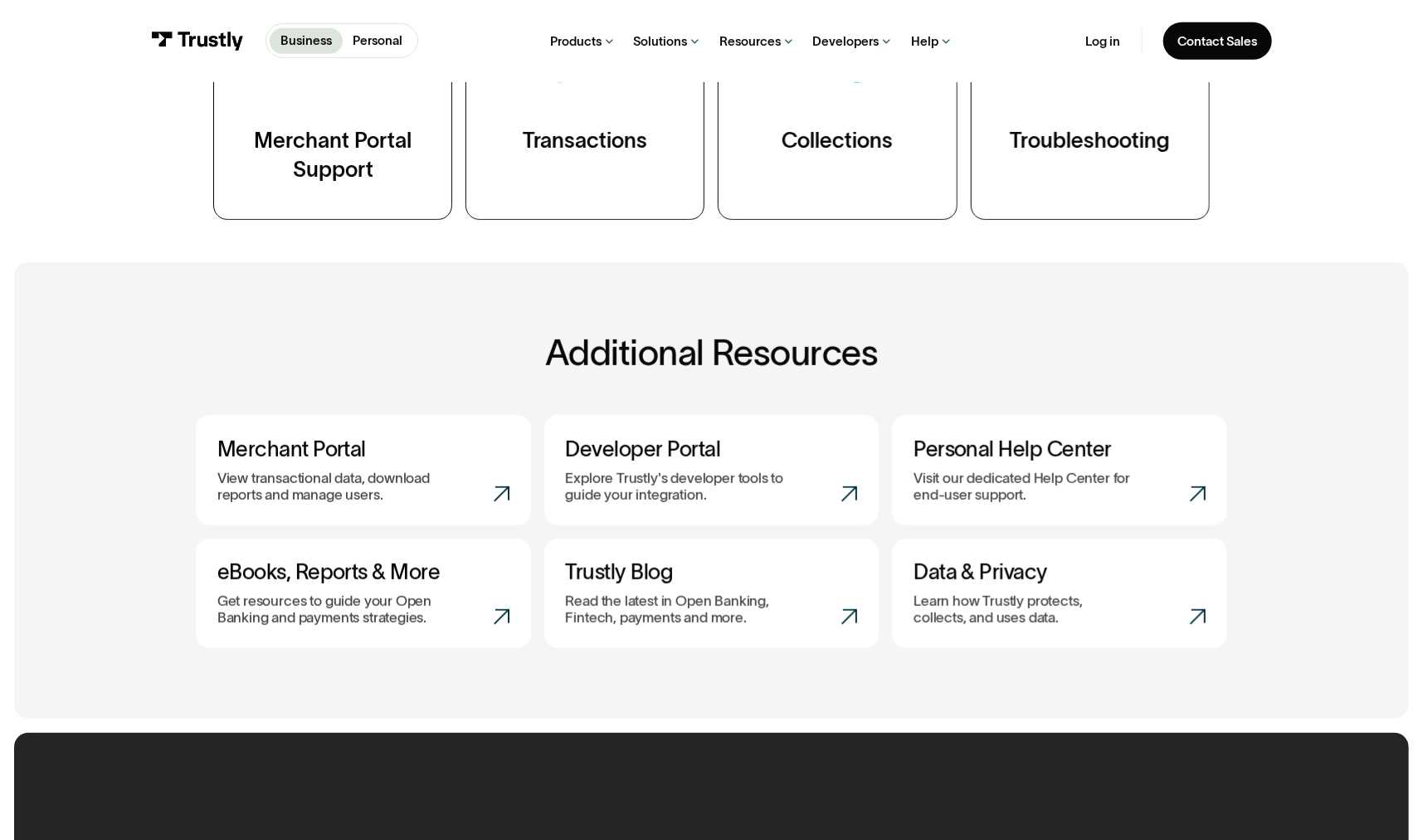
scroll to position [0, 0]
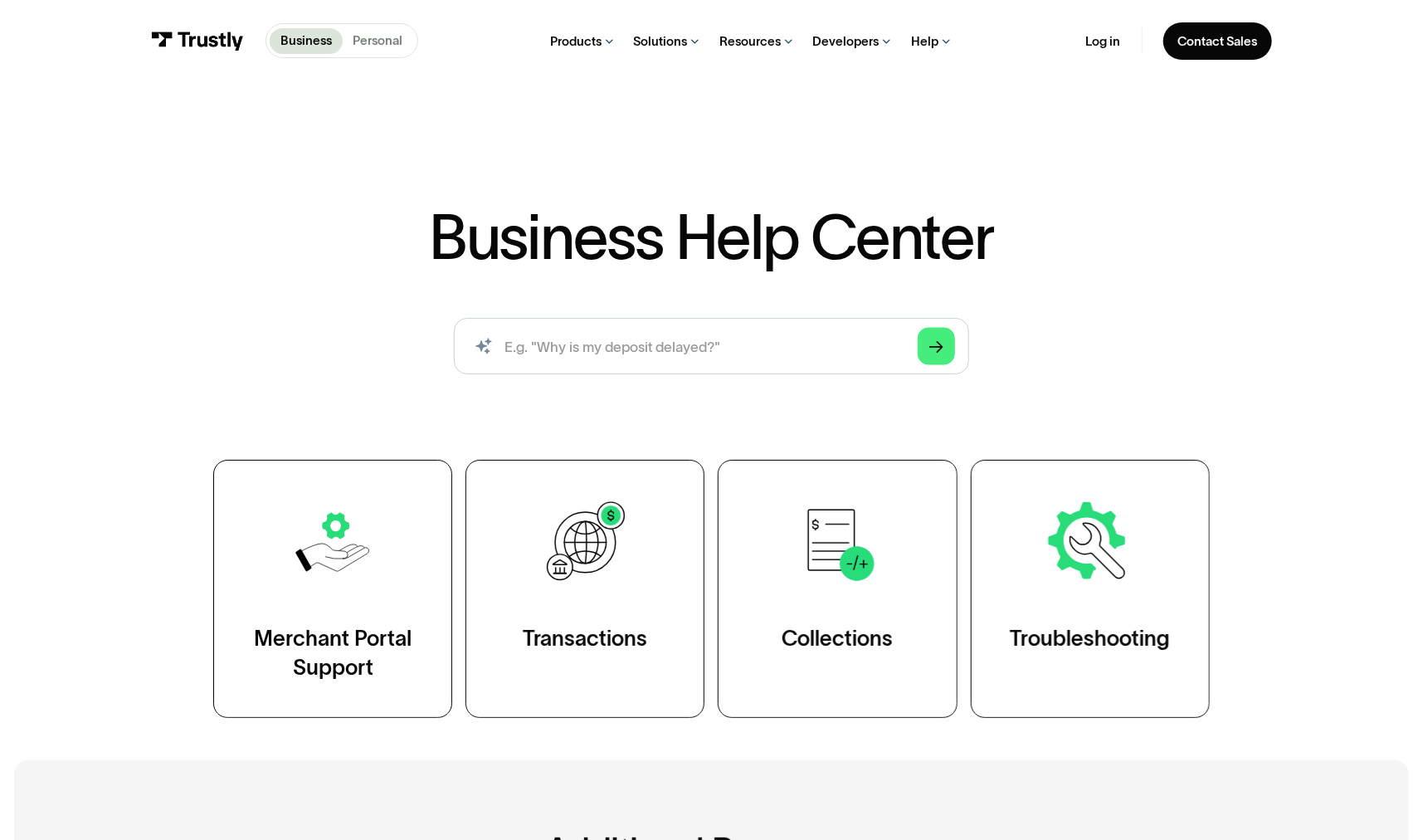
click at [378, 43] on p "Personal" at bounding box center [377, 41] width 50 height 19
